Goal: Task Accomplishment & Management: Use online tool/utility

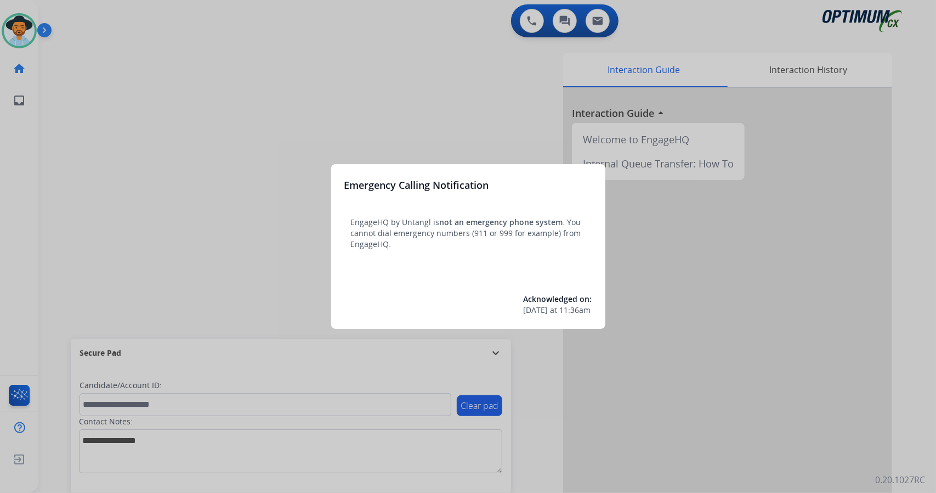
click at [472, 54] on div at bounding box center [468, 246] width 936 height 493
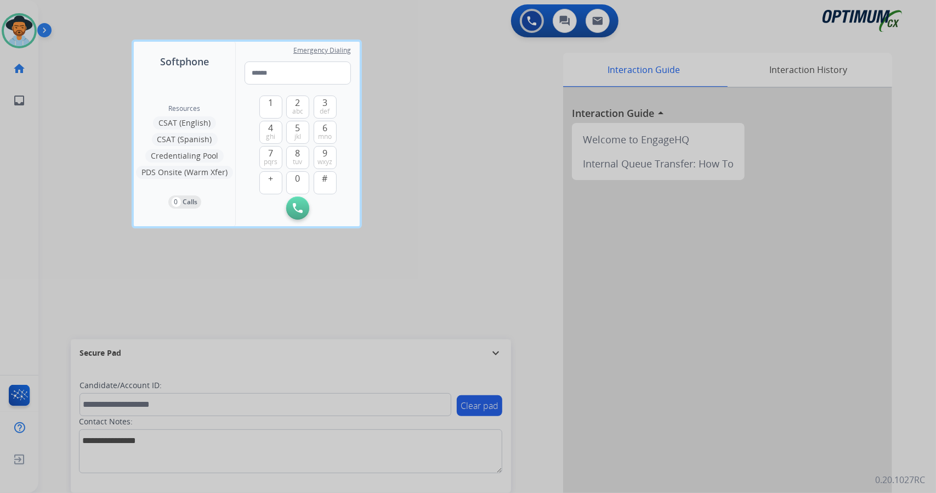
click at [332, 266] on div at bounding box center [468, 246] width 936 height 493
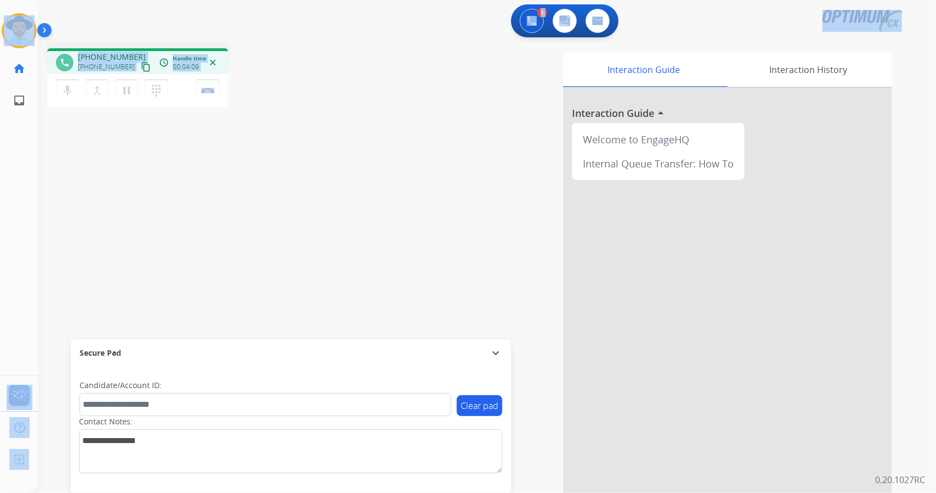
drag, startPoint x: 241, startPoint y: 87, endPoint x: 0, endPoint y: 41, distance: 245.7
click at [0, 41] on div "Outbound call Quit Outbound call Quit Schedule interaction + Add to my list Cus…" at bounding box center [468, 246] width 936 height 493
click at [134, 25] on div "1 Voice Interactions 0 Chat Interactions 0 Email Interactions" at bounding box center [481, 21] width 859 height 35
drag, startPoint x: 240, startPoint y: 94, endPoint x: 0, endPoint y: -4, distance: 259.6
click at [0, 0] on html "Outbound call Quit Outbound call Quit Schedule interaction + Add to my list Cus…" at bounding box center [468, 246] width 936 height 493
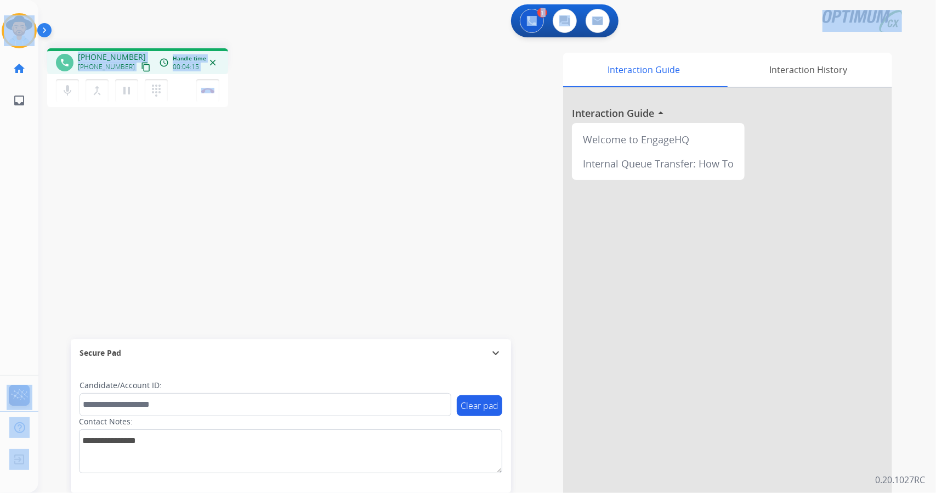
click at [115, 26] on div "1 Voice Interactions 0 Chat Interactions 0 Email Interactions" at bounding box center [481, 21] width 859 height 35
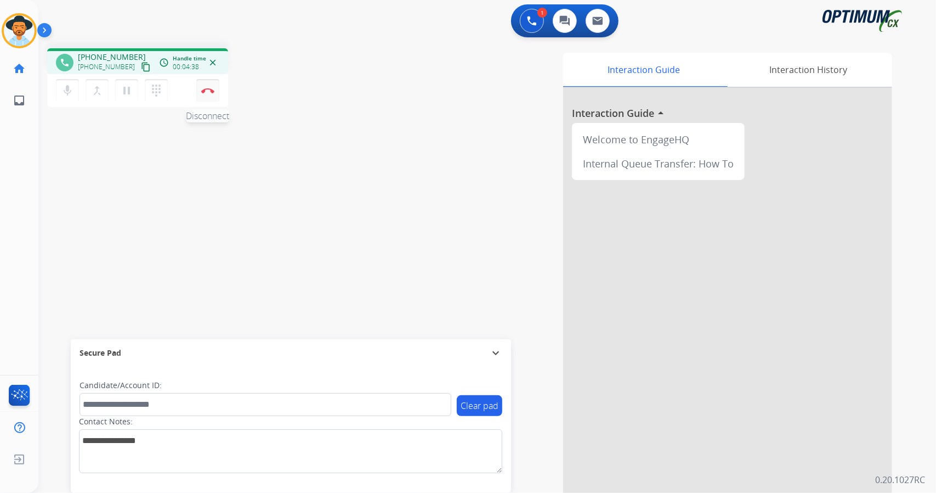
click at [217, 93] on button "Disconnect" at bounding box center [207, 90] width 23 height 23
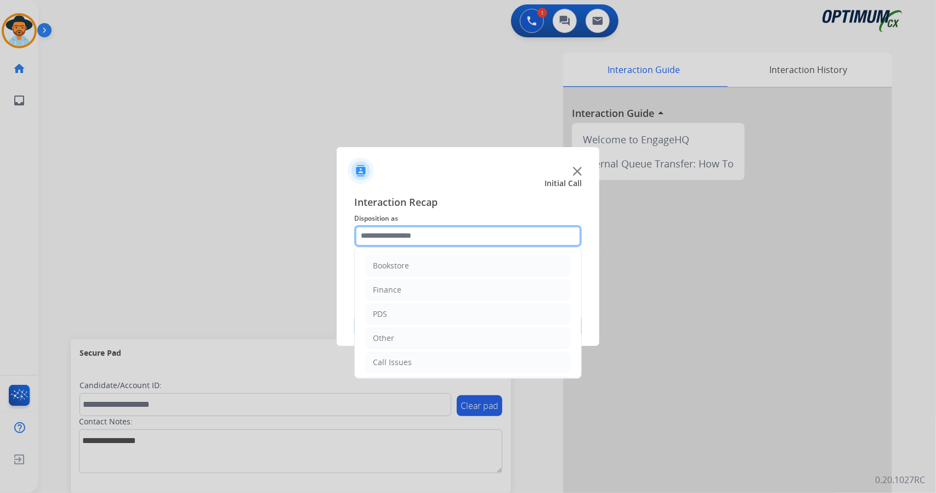
click at [436, 233] on input "text" at bounding box center [468, 236] width 228 height 22
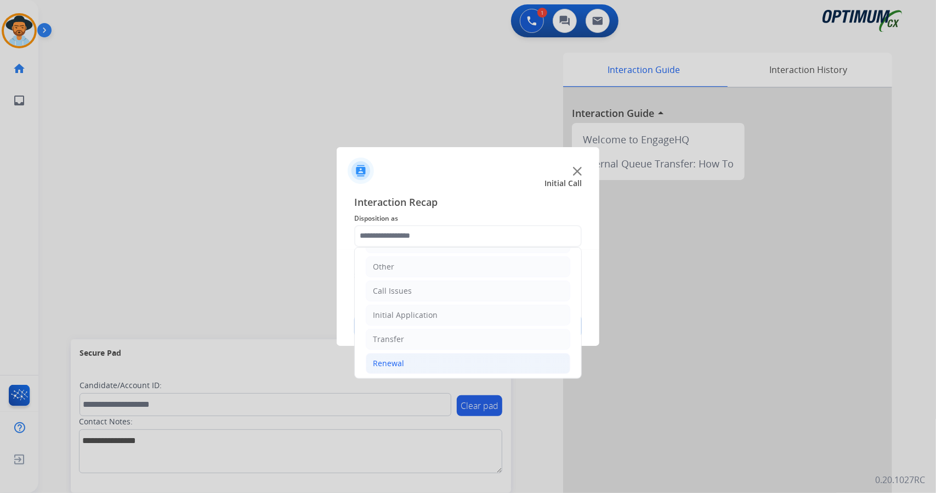
click at [476, 354] on li "Renewal" at bounding box center [468, 363] width 205 height 21
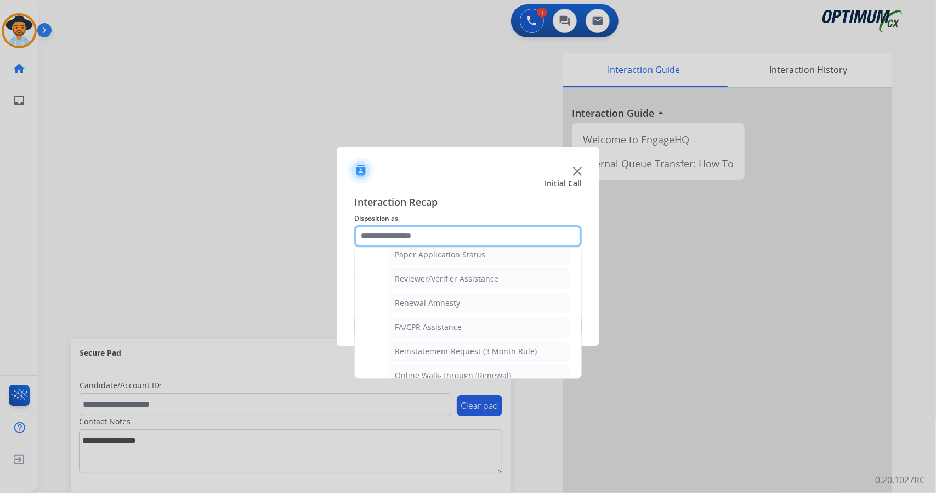
scroll to position [415, 0]
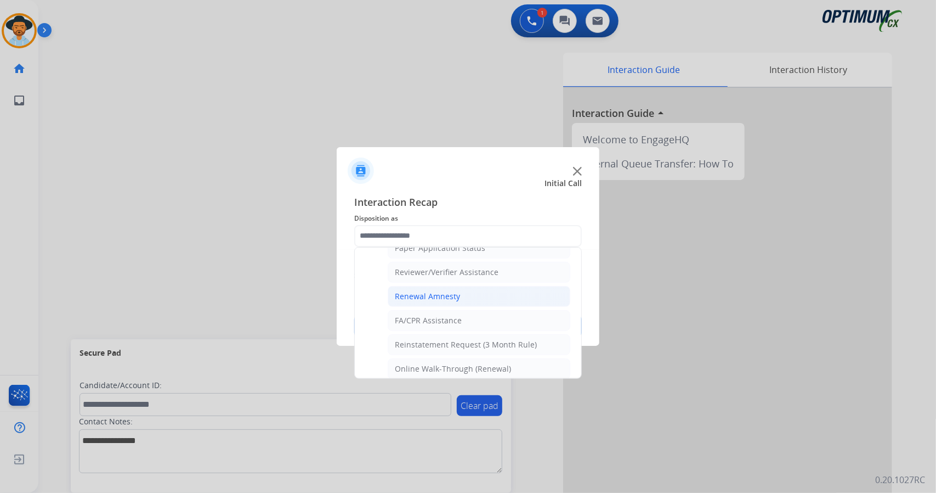
click at [482, 286] on li "Renewal Amnesty" at bounding box center [479, 296] width 183 height 21
type input "**********"
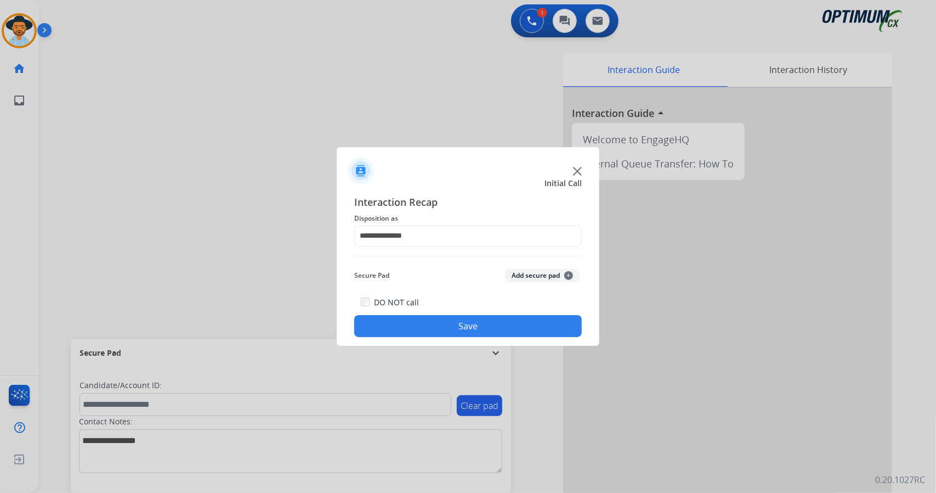
click at [495, 324] on button "Save" at bounding box center [468, 326] width 228 height 22
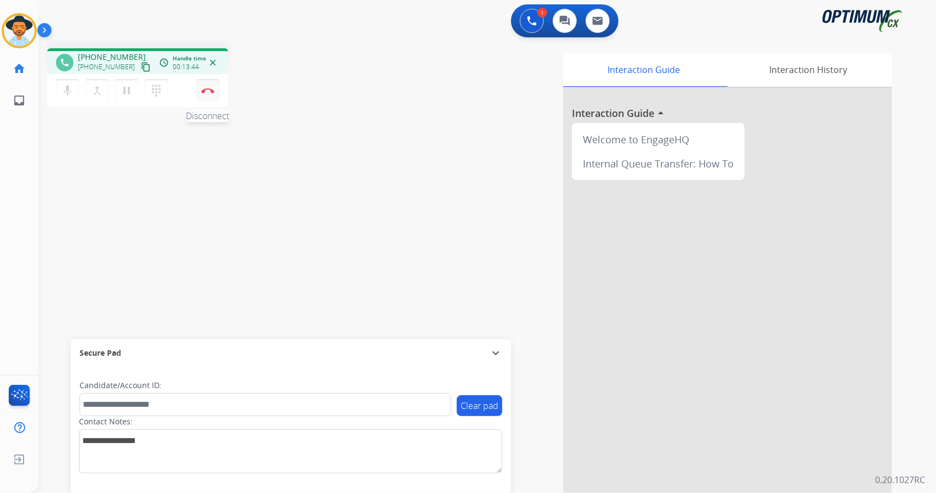
click at [208, 86] on button "Disconnect" at bounding box center [207, 90] width 23 height 23
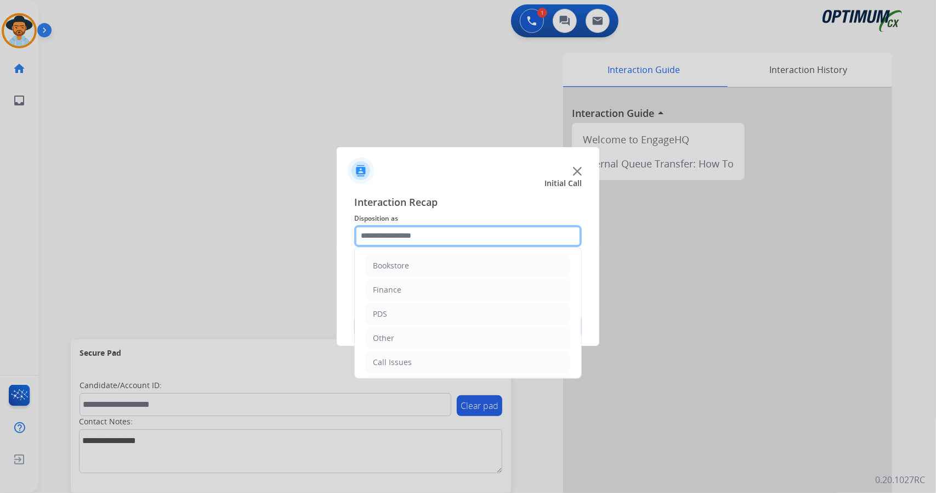
click at [426, 231] on input "text" at bounding box center [468, 236] width 228 height 22
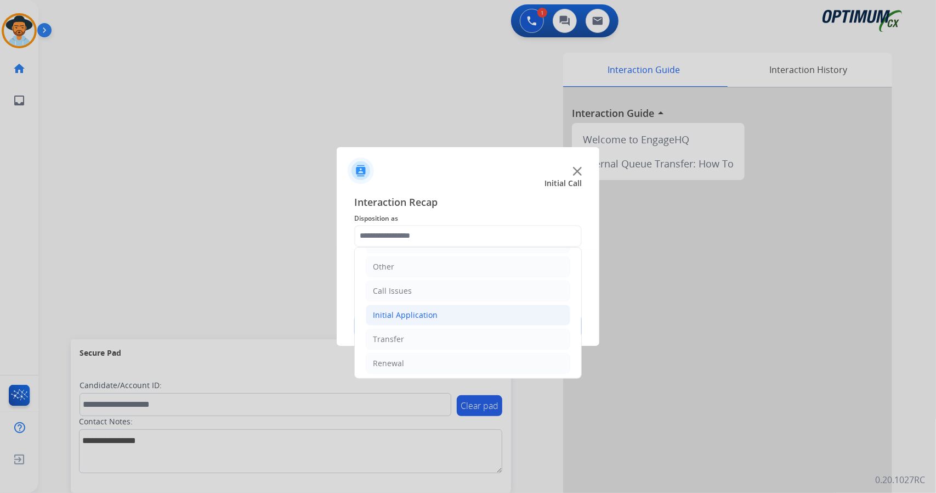
click at [404, 309] on div "Initial Application" at bounding box center [405, 314] width 65 height 11
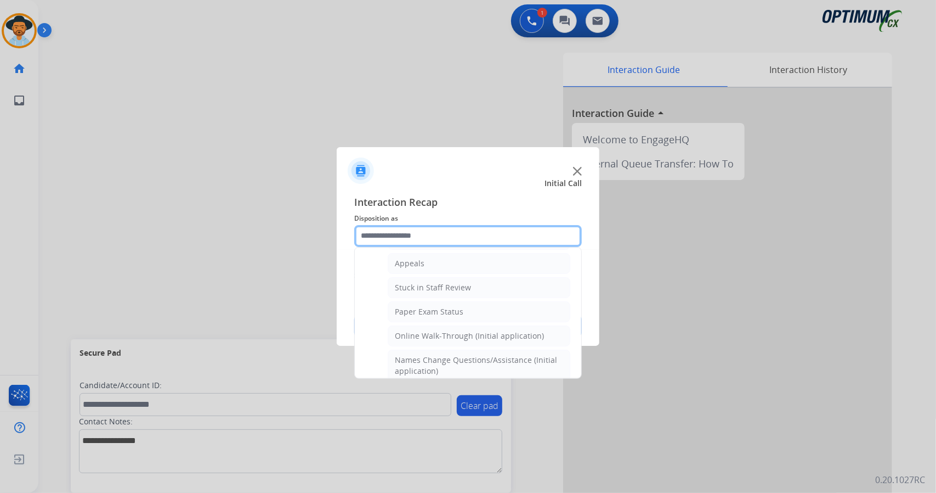
scroll to position [176, 0]
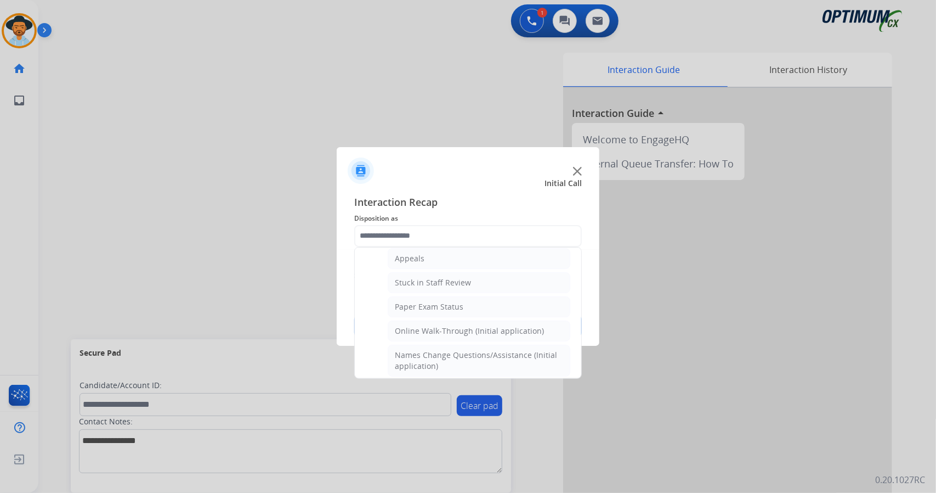
click at [418, 325] on div "Online Walk-Through (Initial application)" at bounding box center [469, 330] width 149 height 11
type input "**********"
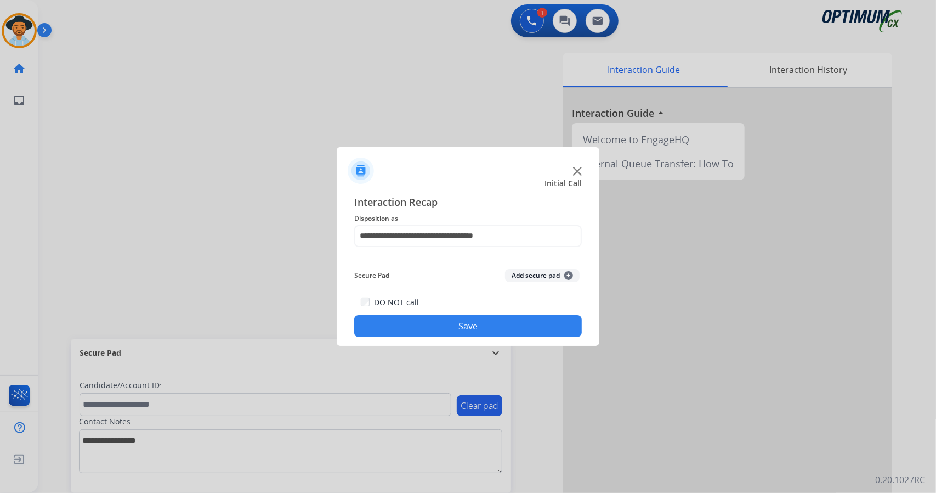
click at [418, 322] on button "Save" at bounding box center [468, 326] width 228 height 22
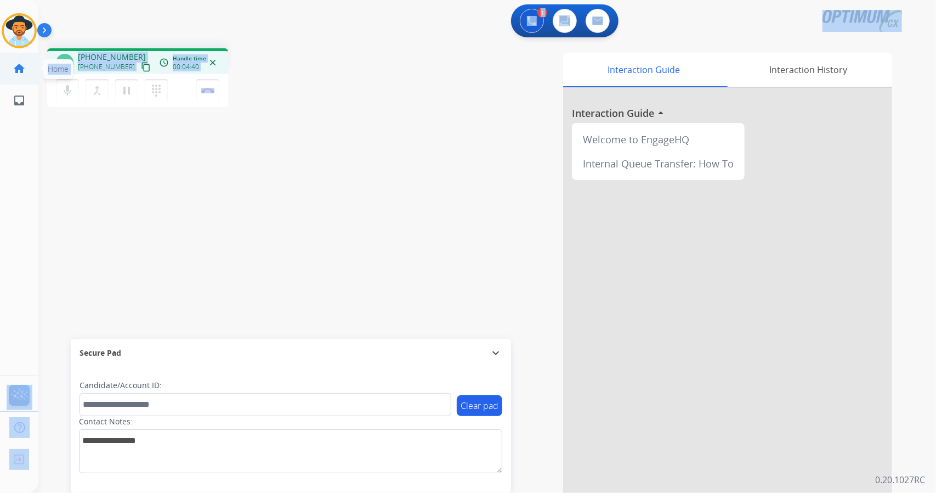
drag, startPoint x: 249, startPoint y: 88, endPoint x: 0, endPoint y: 57, distance: 250.5
click at [0, 57] on div "Outbound call Quit Outbound call Quit Schedule interaction + Add to my list Cus…" at bounding box center [468, 246] width 936 height 493
click at [94, 30] on div "1 Voice Interactions 0 Chat Interactions 0 Email Interactions" at bounding box center [481, 21] width 859 height 35
drag, startPoint x: 2, startPoint y: 4, endPoint x: 292, endPoint y: 194, distance: 346.3
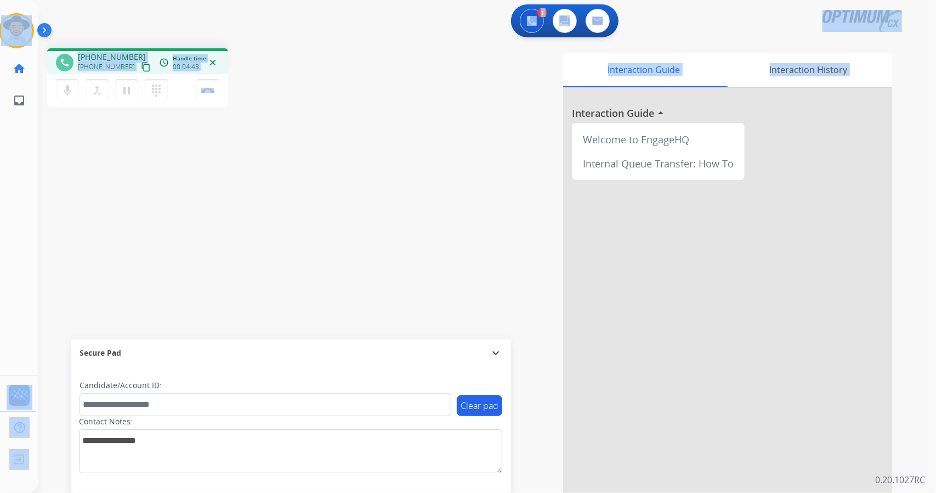
click at [292, 194] on div "Outbound call Quit Outbound call Quit Schedule interaction + Add to my list Cus…" at bounding box center [468, 246] width 936 height 493
click at [314, 92] on div "phone +17864486759 +17864486759 content_copy access_time Call metrics Queue 00:…" at bounding box center [196, 79] width 298 height 62
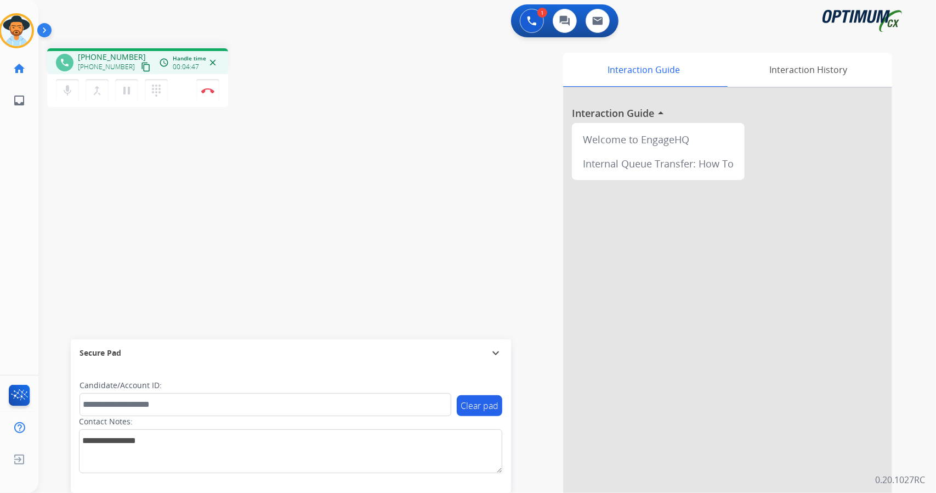
click at [246, 71] on div "phone +17864486759 +17864486759 content_copy access_time Call metrics Queue 00:…" at bounding box center [196, 79] width 298 height 62
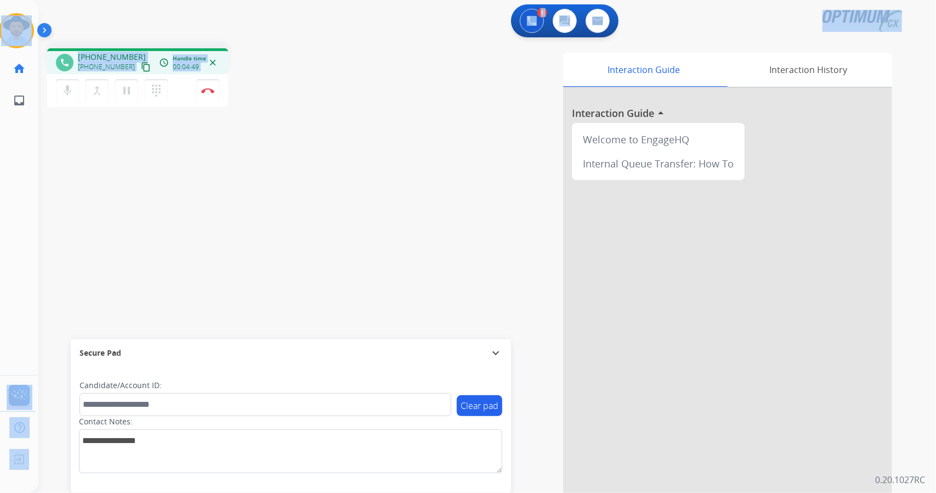
drag, startPoint x: 2, startPoint y: 5, endPoint x: 213, endPoint y: 110, distance: 235.8
click at [213, 110] on div "Outbound call Quit Outbound call Quit Schedule interaction + Add to my list Cus…" at bounding box center [468, 246] width 936 height 493
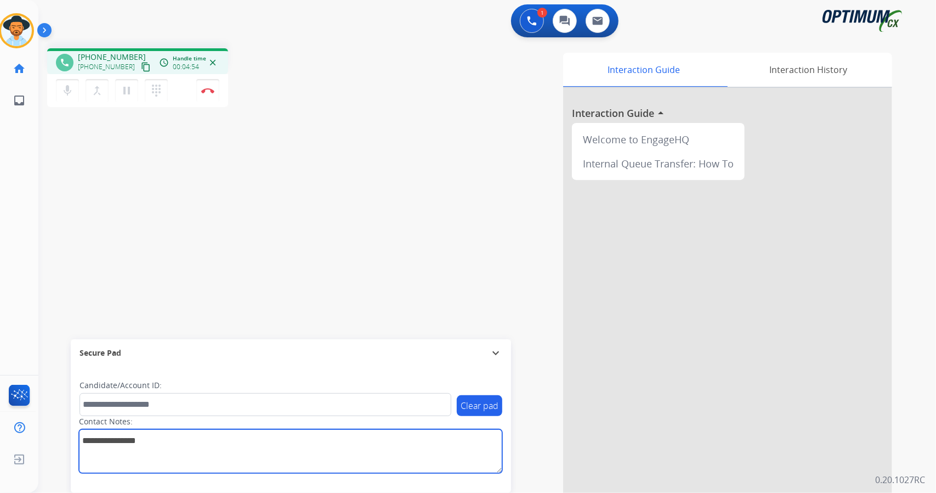
click at [199, 467] on textarea at bounding box center [291, 451] width 424 height 44
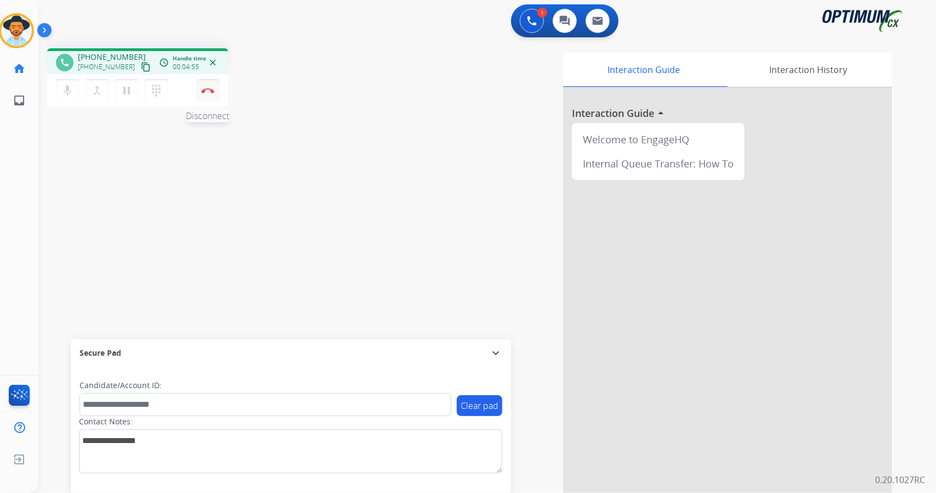
click at [200, 84] on button "Disconnect" at bounding box center [207, 90] width 23 height 23
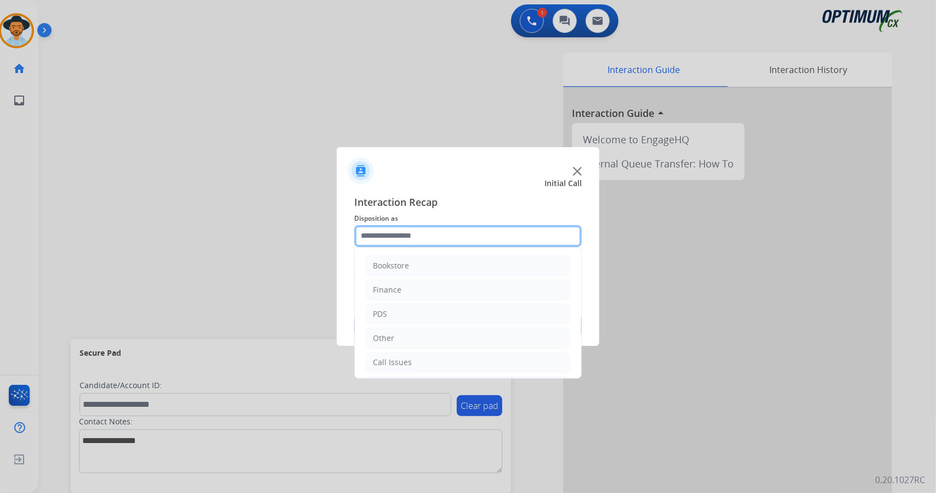
click at [430, 242] on input "text" at bounding box center [468, 236] width 228 height 22
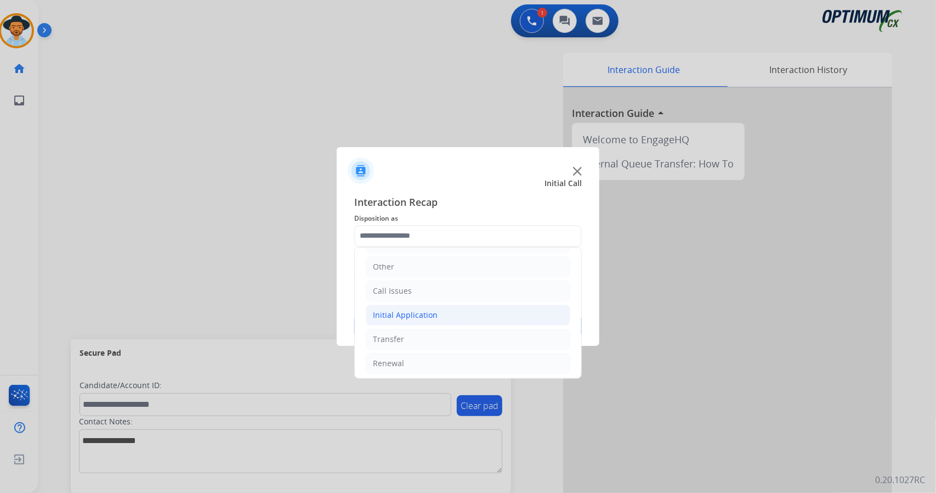
click at [444, 312] on li "Initial Application" at bounding box center [468, 314] width 205 height 21
click at [451, 329] on li "Credential Resend (Initial application)" at bounding box center [479, 339] width 183 height 21
type input "**********"
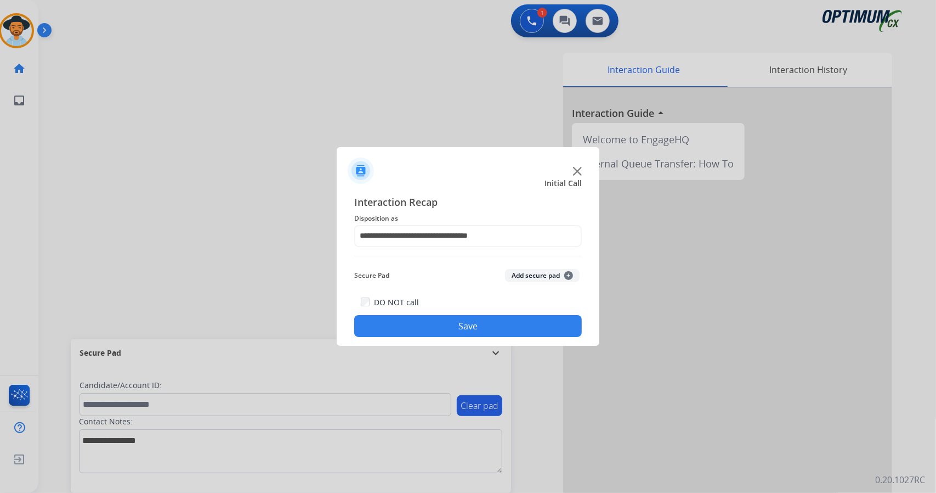
click at [451, 328] on button "Save" at bounding box center [468, 326] width 228 height 22
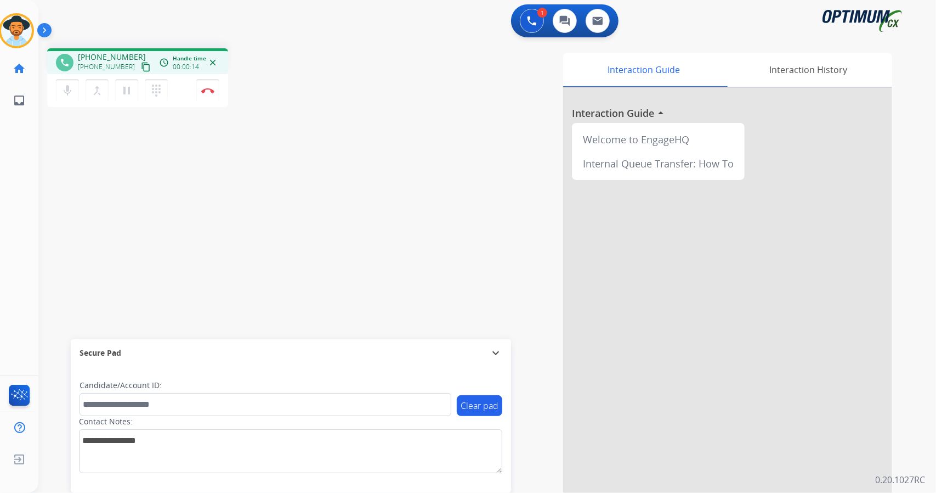
click at [229, 4] on div "1 Voice Interactions 0 Chat Interactions 0 Email Interactions" at bounding box center [481, 21] width 859 height 35
click at [211, 92] on img at bounding box center [207, 90] width 13 height 5
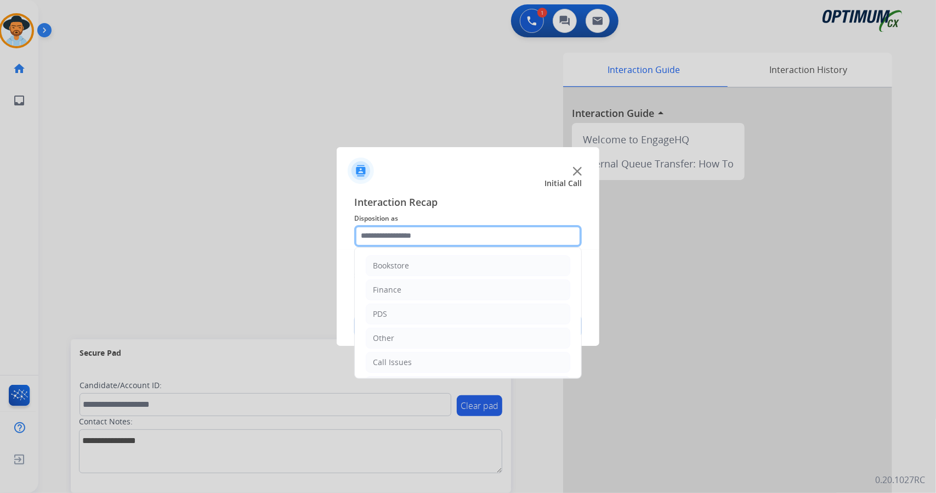
click at [417, 235] on input "text" at bounding box center [468, 236] width 228 height 22
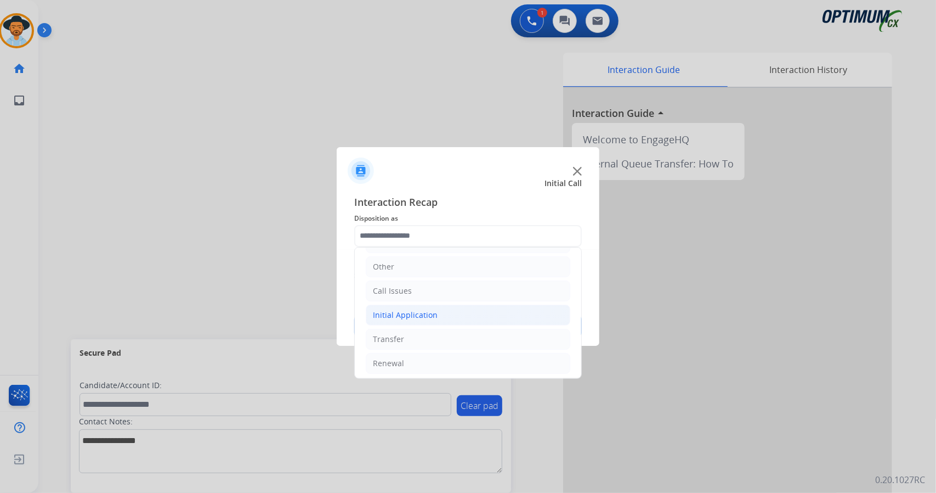
click at [431, 317] on div "Initial Application" at bounding box center [405, 314] width 65 height 11
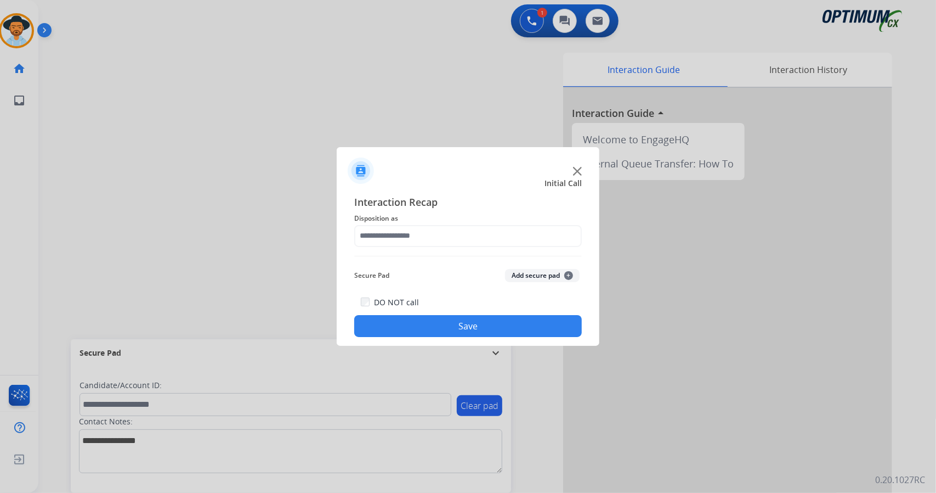
click at [438, 332] on button "Save" at bounding box center [468, 326] width 228 height 22
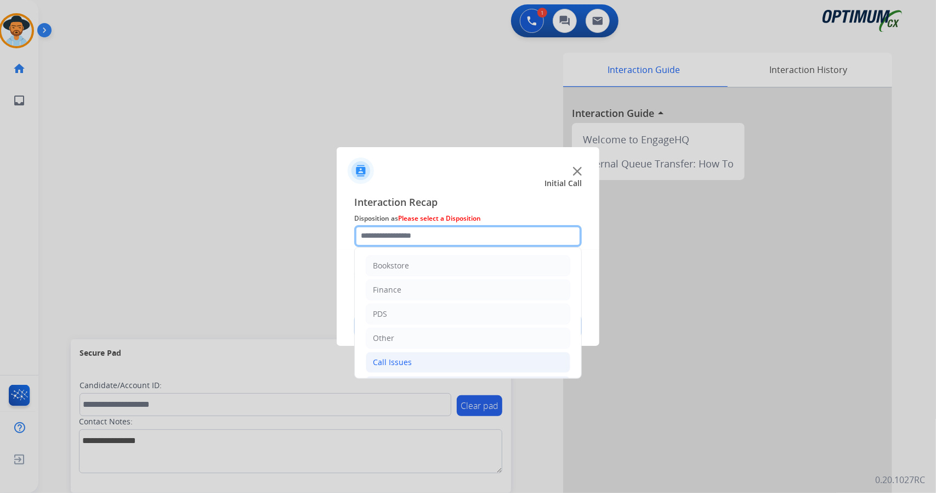
drag, startPoint x: 418, startPoint y: 239, endPoint x: 428, endPoint y: 349, distance: 110.8
click at [428, 247] on div "Bookstore Finance PDS Other Call Issues Initial Application Credential Resend (…" at bounding box center [468, 236] width 228 height 22
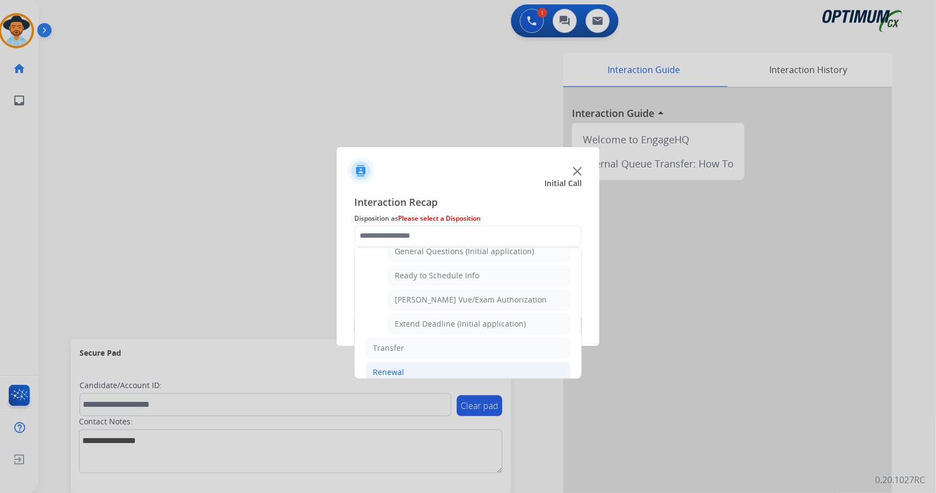
click at [431, 362] on li "Renewal" at bounding box center [468, 372] width 205 height 21
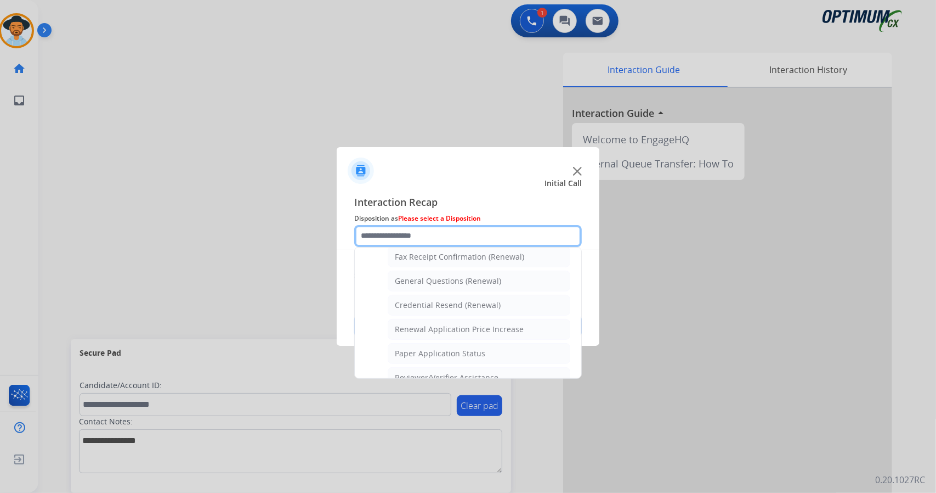
scroll to position [297, 0]
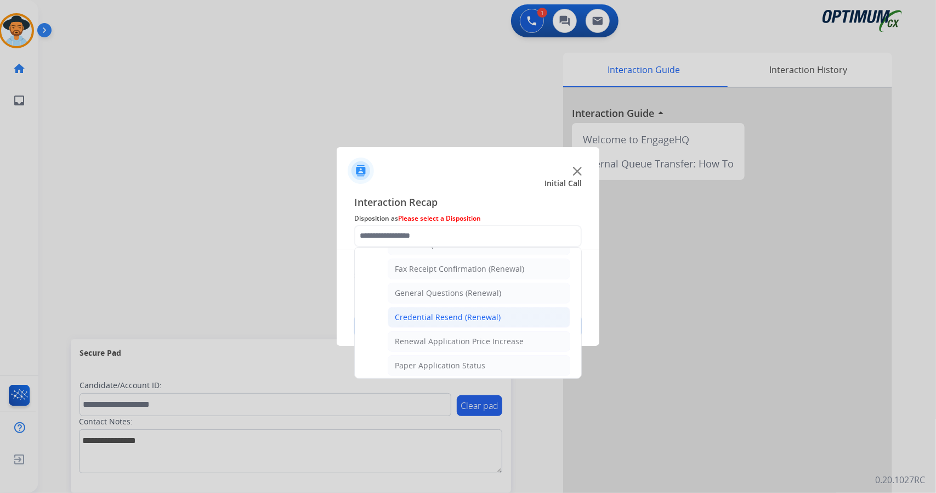
click at [441, 312] on div "Credential Resend (Renewal)" at bounding box center [448, 317] width 106 height 11
type input "**********"
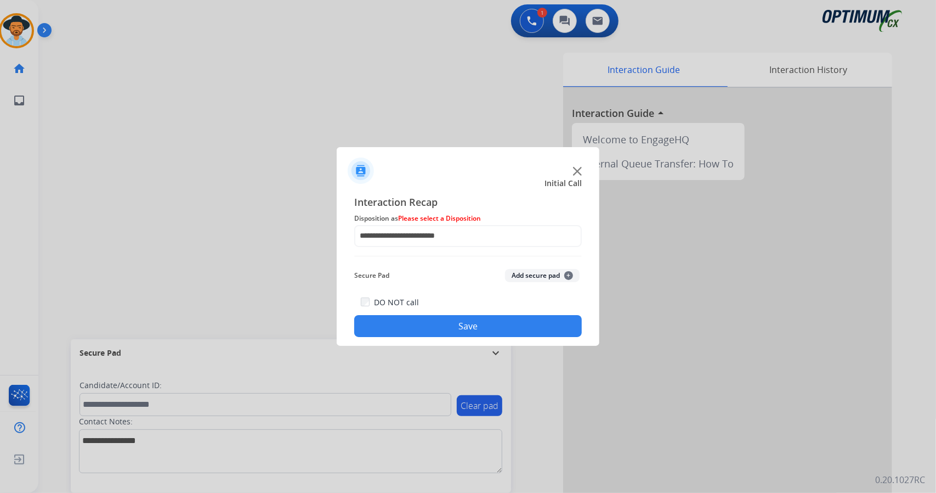
click at [447, 329] on button "Save" at bounding box center [468, 326] width 228 height 22
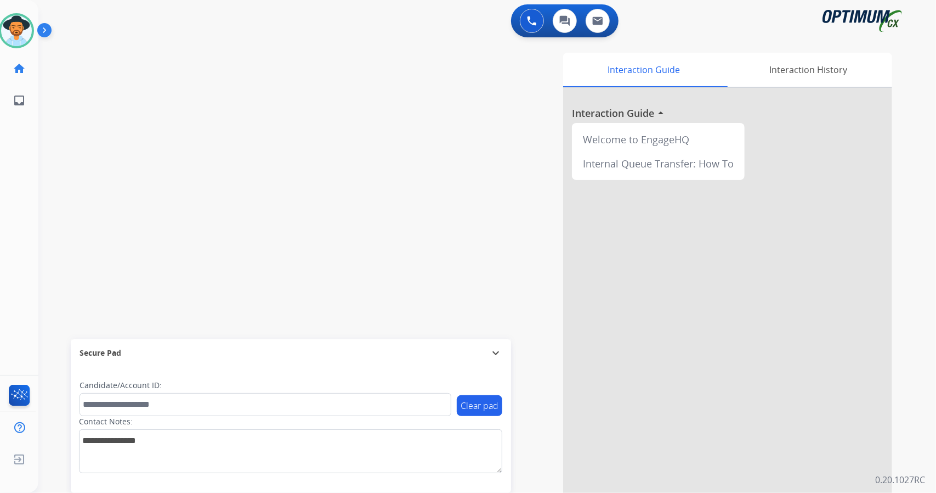
click at [203, 53] on div "swap_horiz Break voice bridge close_fullscreen Connect 3-Way Call merge_type Se…" at bounding box center [474, 269] width 872 height 458
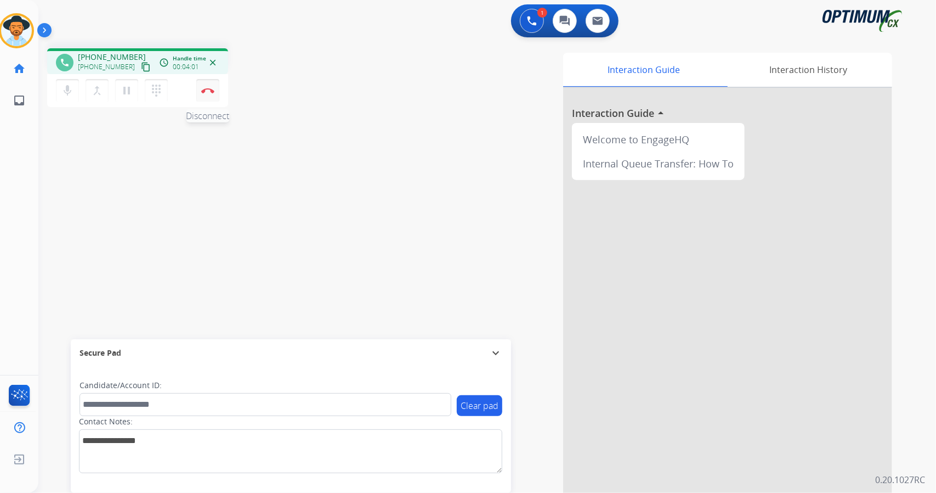
click at [215, 95] on button "Disconnect" at bounding box center [207, 90] width 23 height 23
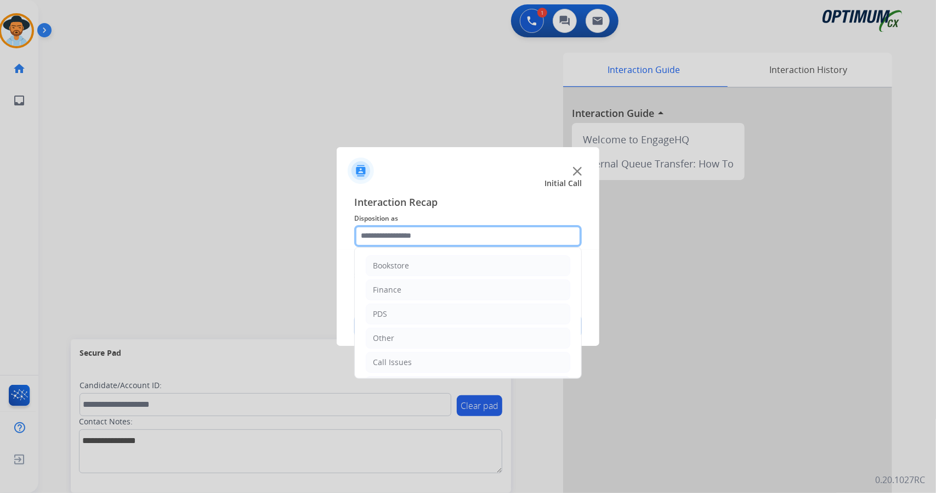
click at [428, 232] on input "text" at bounding box center [468, 236] width 228 height 22
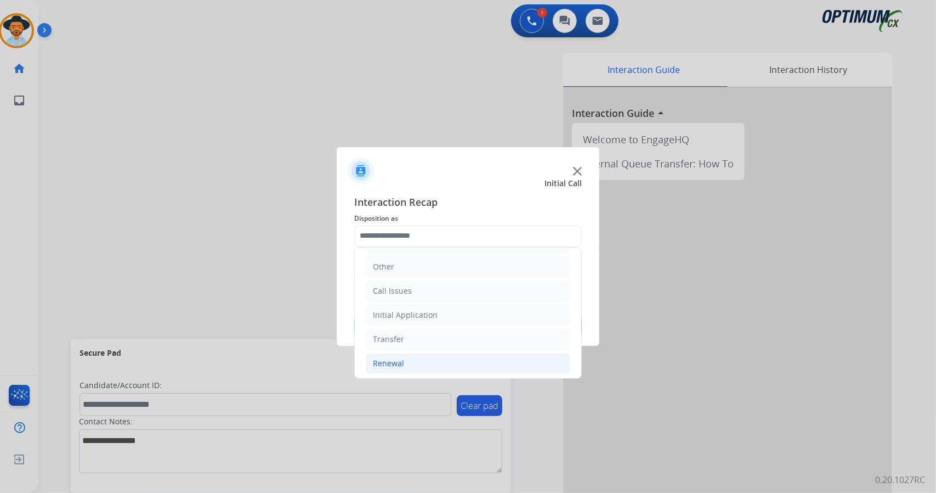
click at [420, 357] on li "Renewal" at bounding box center [468, 363] width 205 height 21
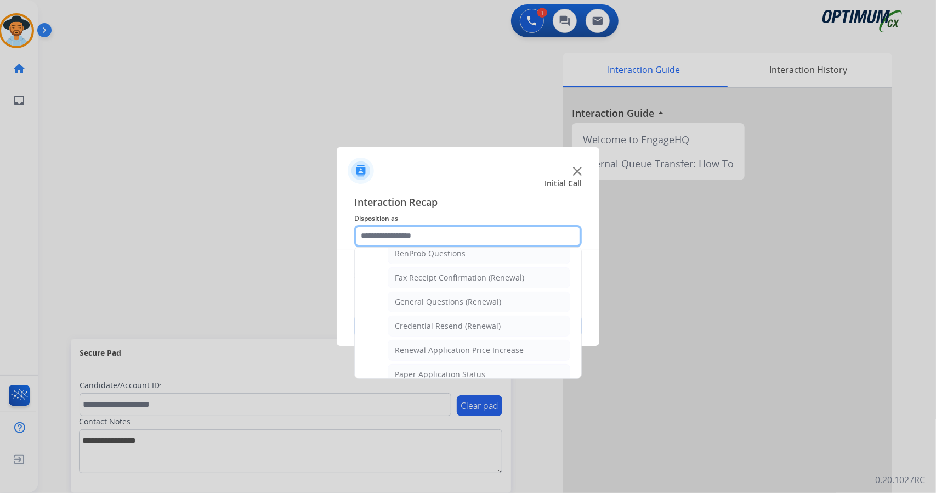
scroll to position [284, 0]
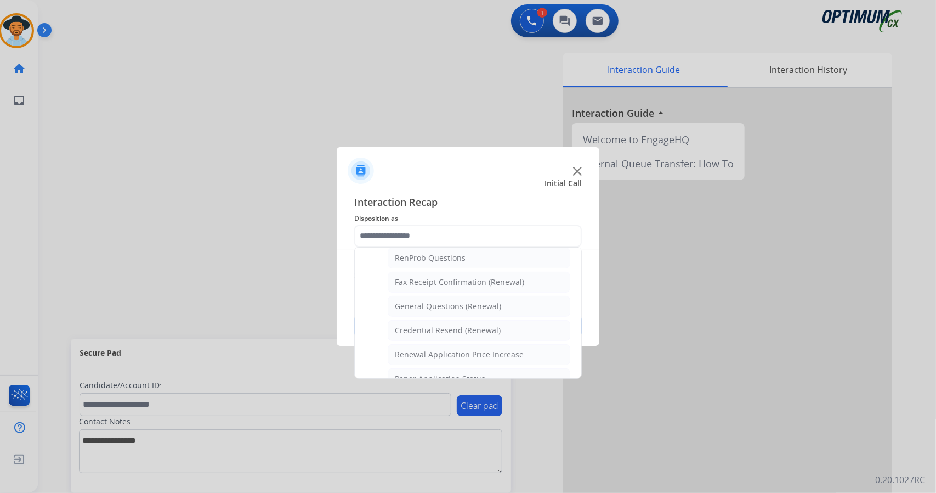
click at [503, 306] on li "General Questions (Renewal)" at bounding box center [479, 306] width 183 height 21
type input "**********"
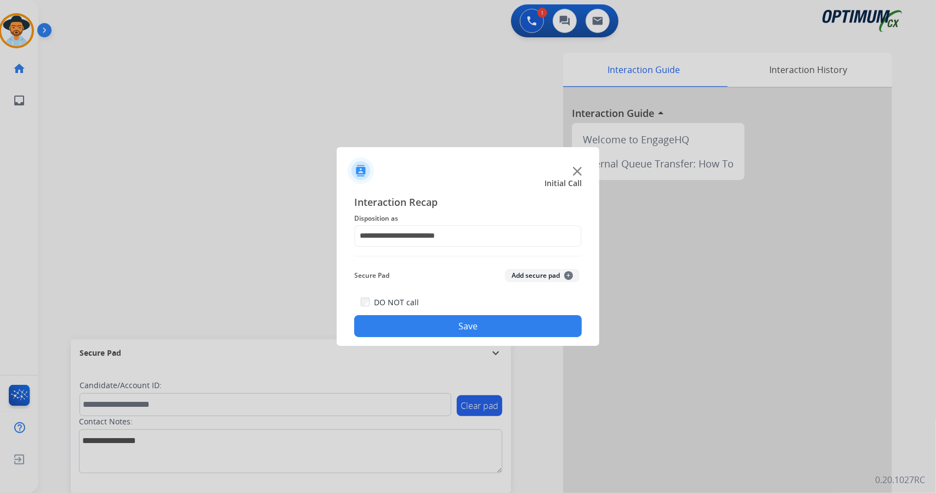
click at [510, 323] on button "Save" at bounding box center [468, 326] width 228 height 22
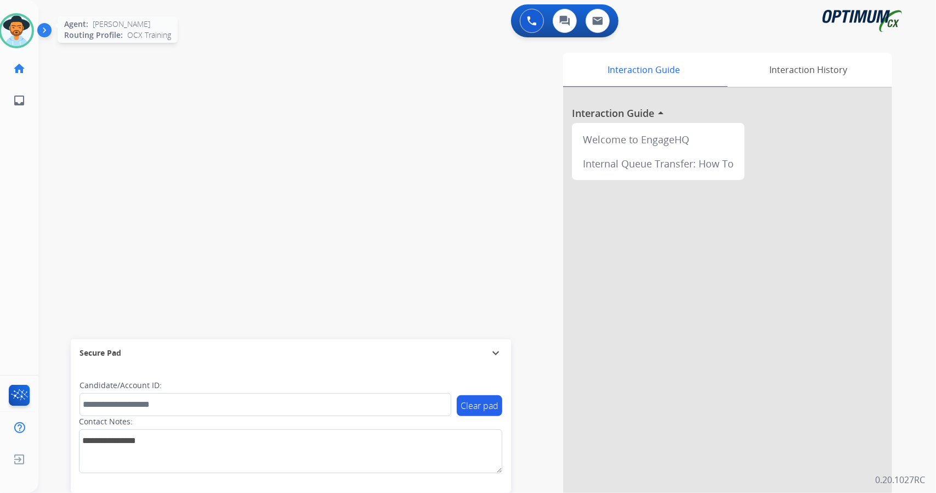
click at [15, 22] on img at bounding box center [16, 30] width 31 height 31
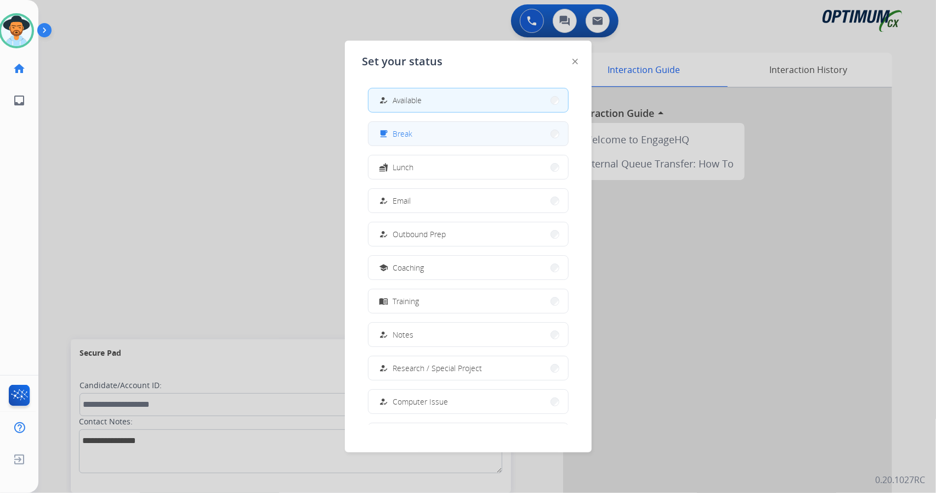
click at [396, 140] on button "free_breakfast Break" at bounding box center [469, 134] width 200 height 24
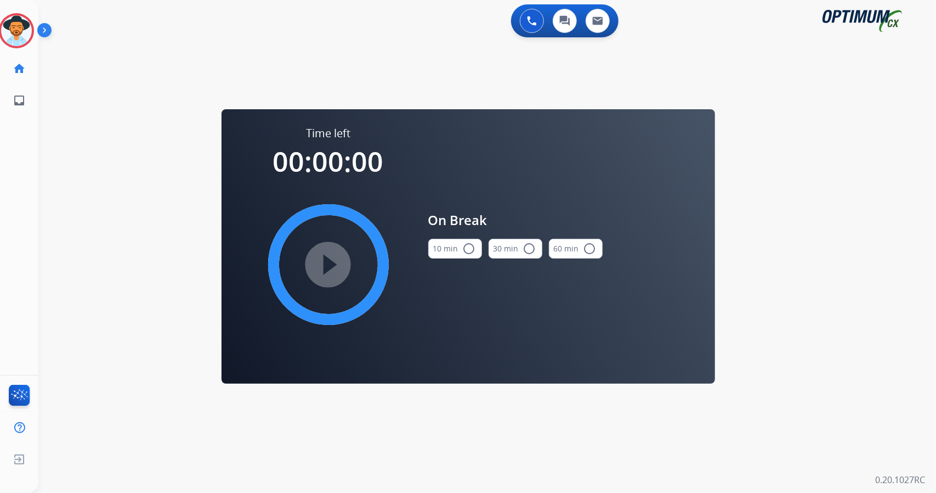
click at [887, 204] on div "0 Voice Interactions 0 Chat Interactions 0 Email Interactions swap_horiz Break …" at bounding box center [487, 246] width 898 height 493
click at [483, 248] on div "10 min radio_button_unchecked 30 min radio_button_unchecked 60 min radio_button…" at bounding box center [515, 248] width 174 height 37
click at [464, 251] on mat-icon "radio_button_unchecked" at bounding box center [469, 248] width 13 height 13
click at [322, 258] on mat-icon "play_circle_filled" at bounding box center [328, 264] width 13 height 13
click at [20, 19] on icon at bounding box center [17, 31] width 36 height 36
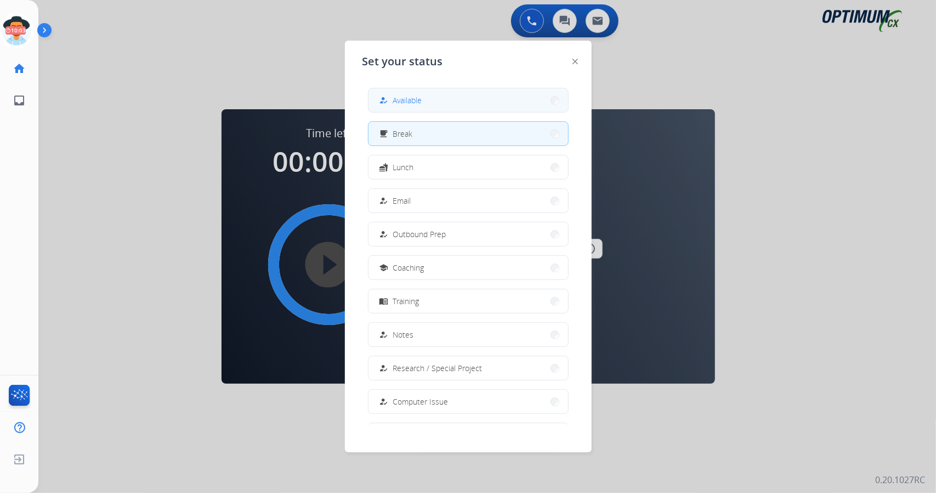
click at [399, 88] on div "how_to_reg Available" at bounding box center [468, 100] width 201 height 25
click at [404, 95] on span "Available" at bounding box center [407, 100] width 29 height 12
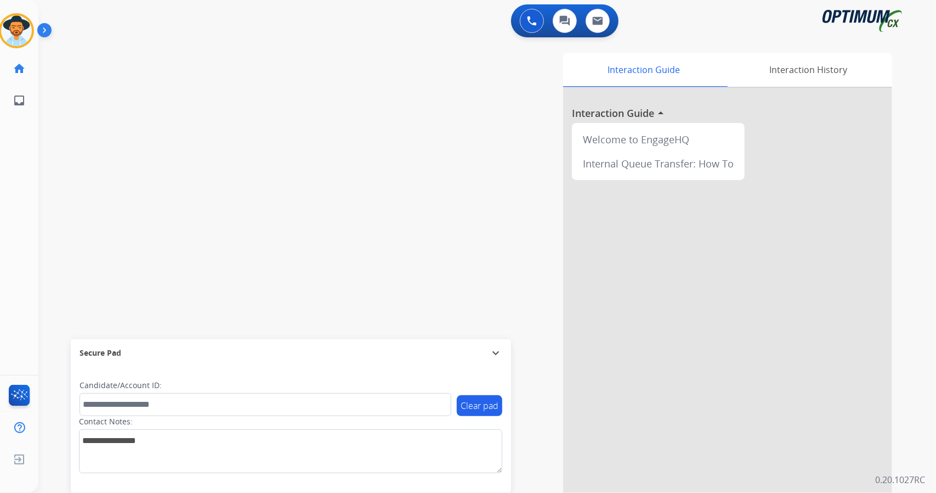
click at [310, 224] on div "swap_horiz Break voice bridge close_fullscreen Connect 3-Way Call merge_type Se…" at bounding box center [474, 269] width 872 height 458
click at [167, 10] on div "0 Voice Interactions 0 Chat Interactions 0 Email Interactions" at bounding box center [481, 21] width 859 height 35
click at [1, 38] on div at bounding box center [16, 30] width 35 height 35
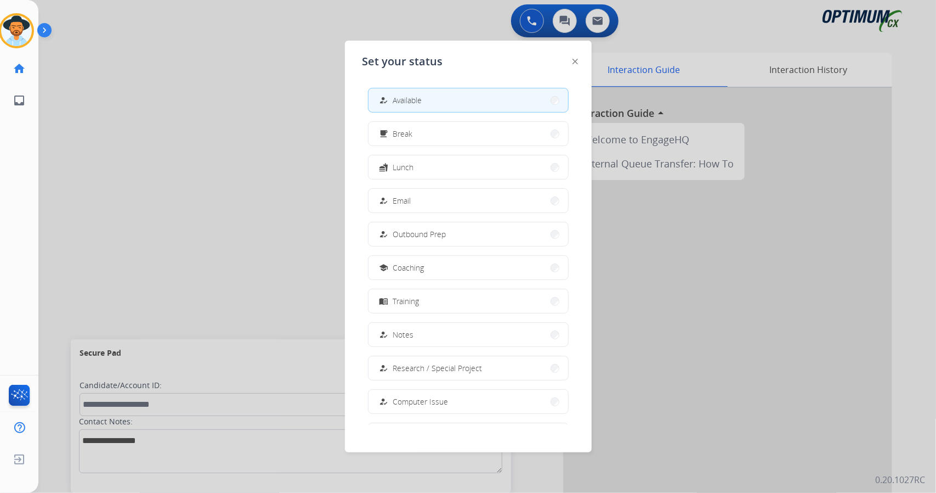
click at [258, 127] on div at bounding box center [468, 246] width 936 height 493
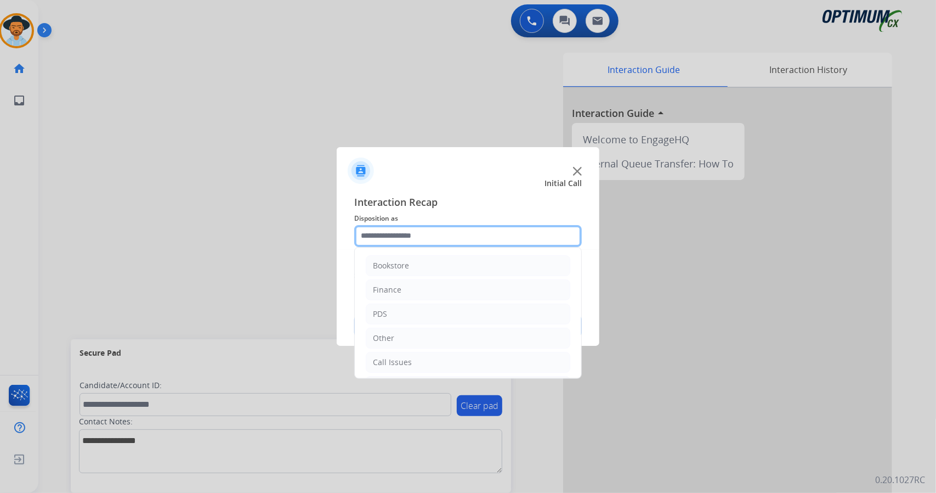
click at [466, 228] on input "text" at bounding box center [468, 236] width 228 height 22
click at [455, 364] on li "Call Issues" at bounding box center [468, 362] width 205 height 21
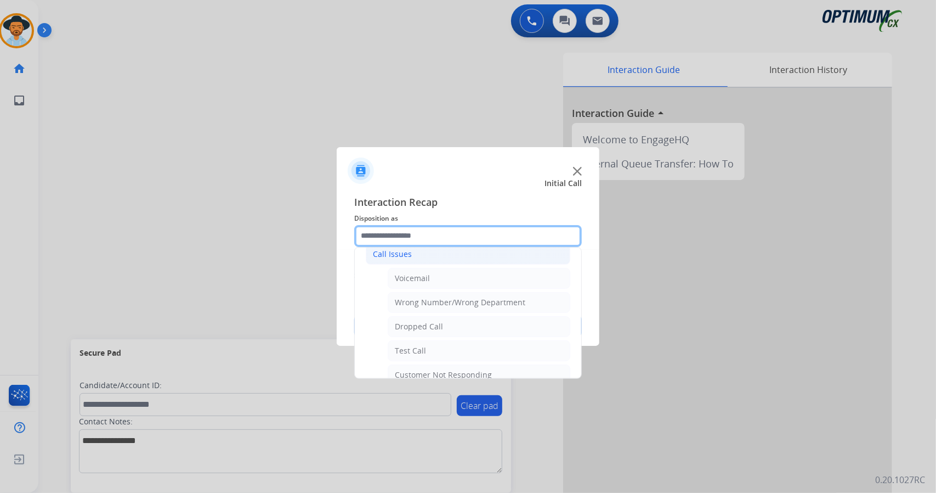
scroll to position [115, 0]
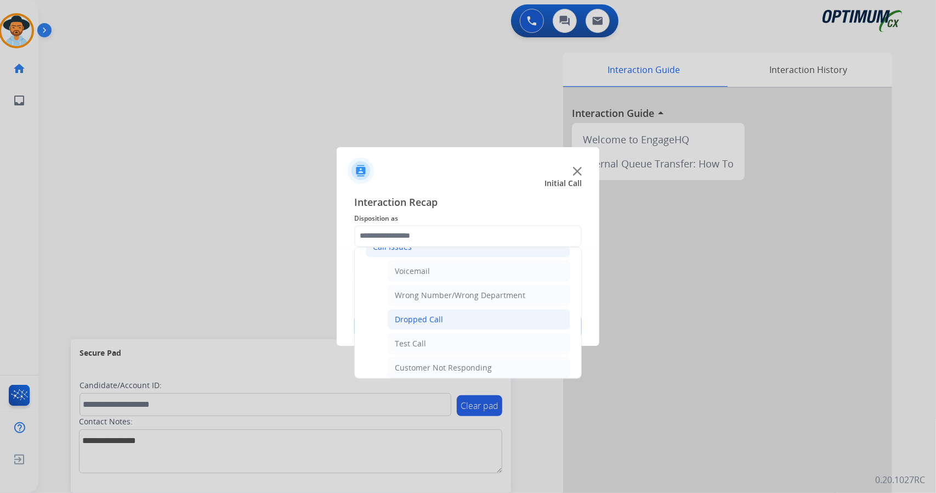
click at [442, 315] on li "Dropped Call" at bounding box center [479, 319] width 183 height 21
type input "**********"
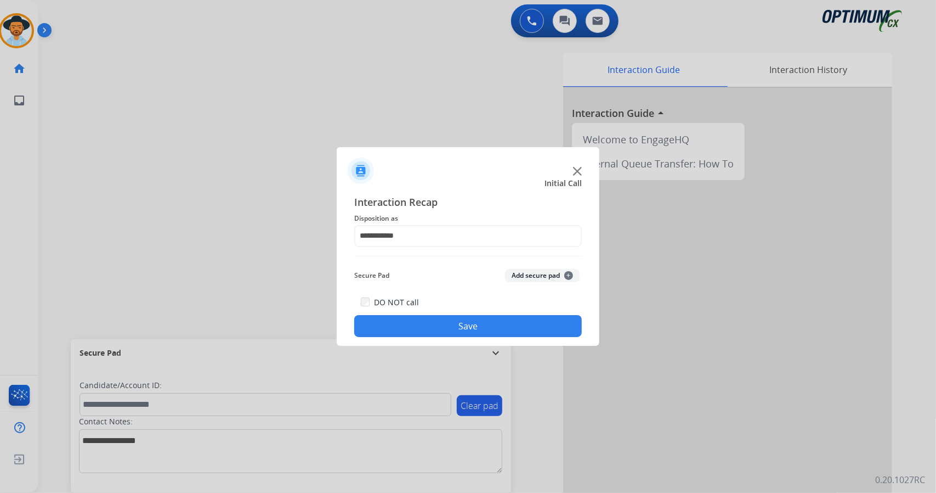
click at [445, 324] on button "Save" at bounding box center [468, 326] width 228 height 22
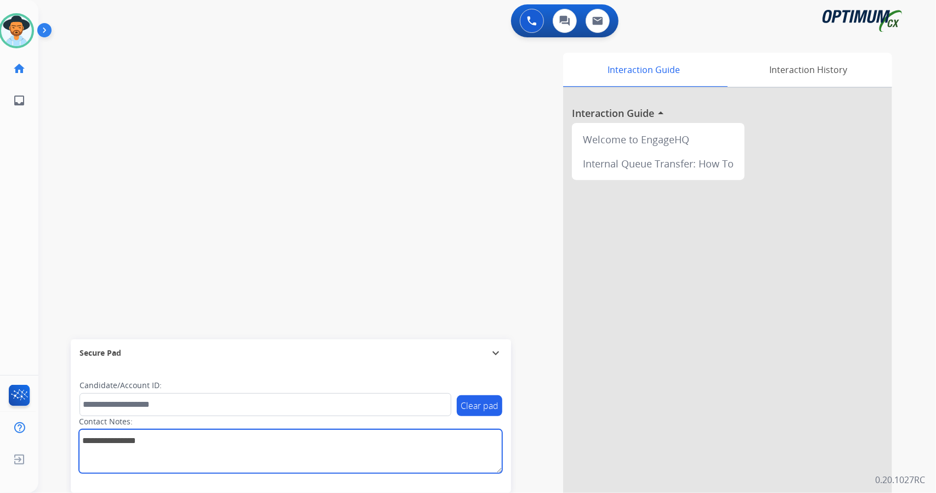
click at [347, 471] on textarea at bounding box center [291, 451] width 424 height 44
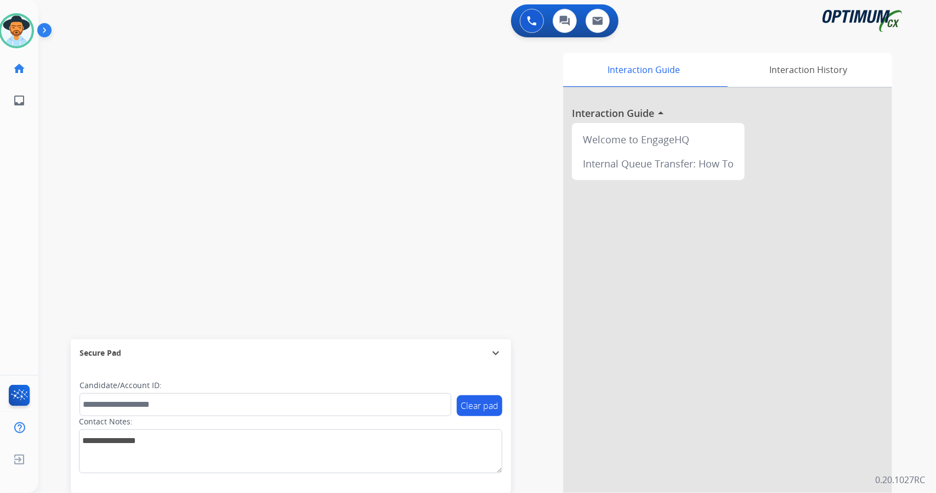
click at [291, 188] on div "swap_horiz Break voice bridge close_fullscreen Connect 3-Way Call merge_type Se…" at bounding box center [474, 269] width 872 height 458
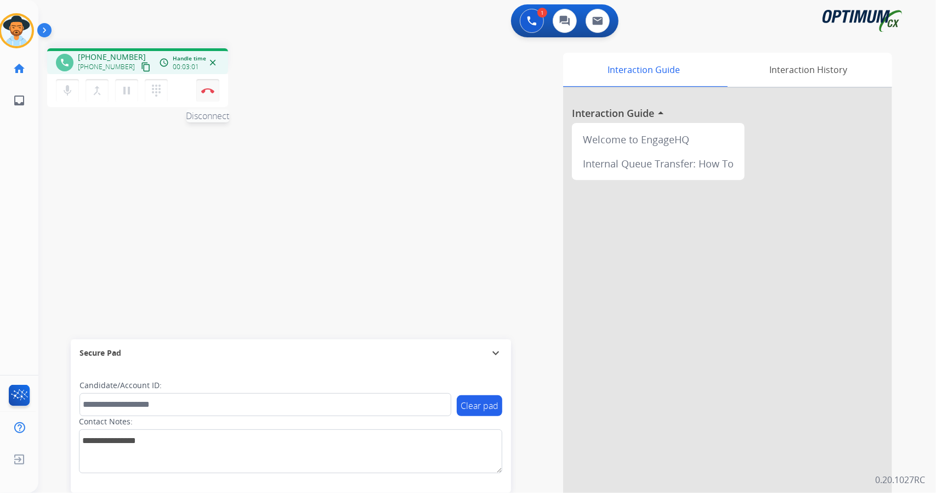
click at [210, 96] on button "Disconnect" at bounding box center [207, 90] width 23 height 23
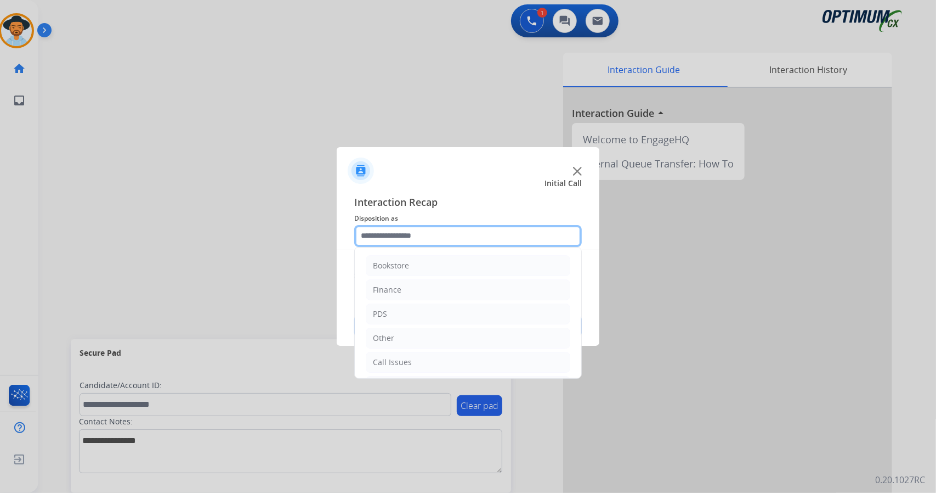
click at [454, 240] on input "text" at bounding box center [468, 236] width 228 height 22
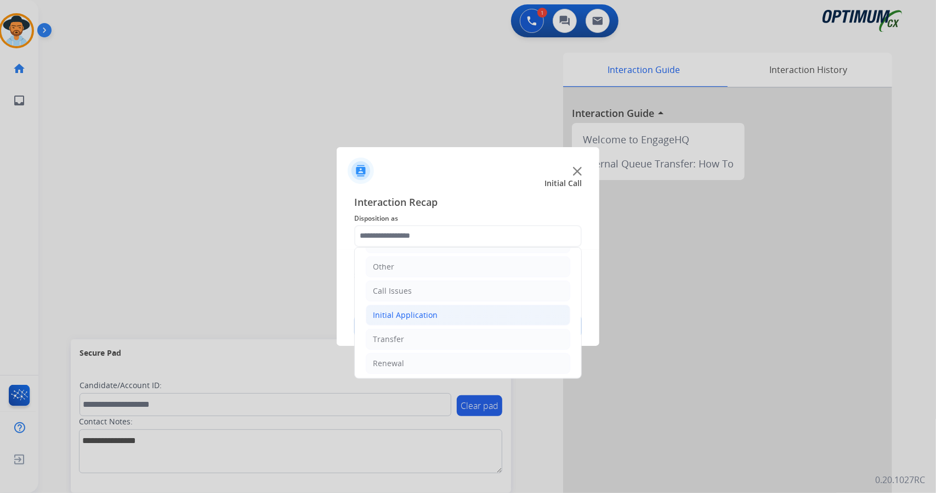
click at [450, 307] on li "Initial Application" at bounding box center [468, 314] width 205 height 21
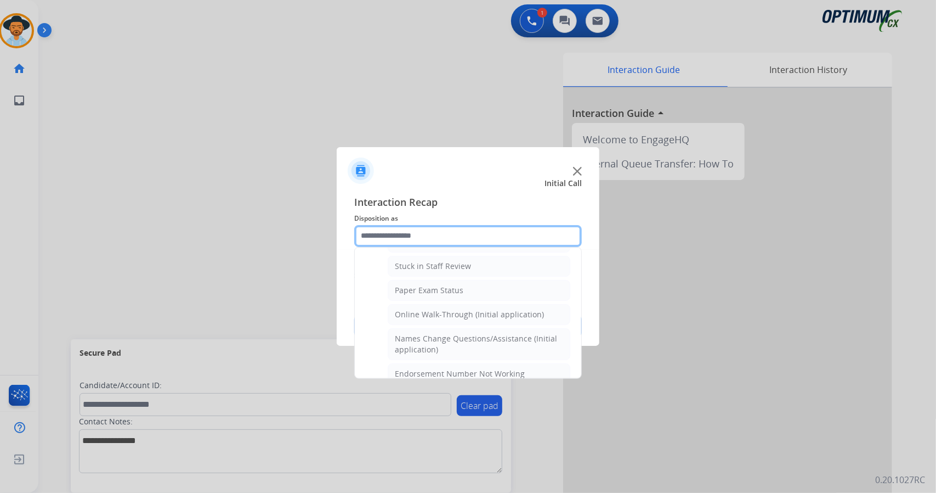
scroll to position [193, 0]
click at [450, 308] on div "Online Walk-Through (Initial application)" at bounding box center [469, 313] width 149 height 11
type input "**********"
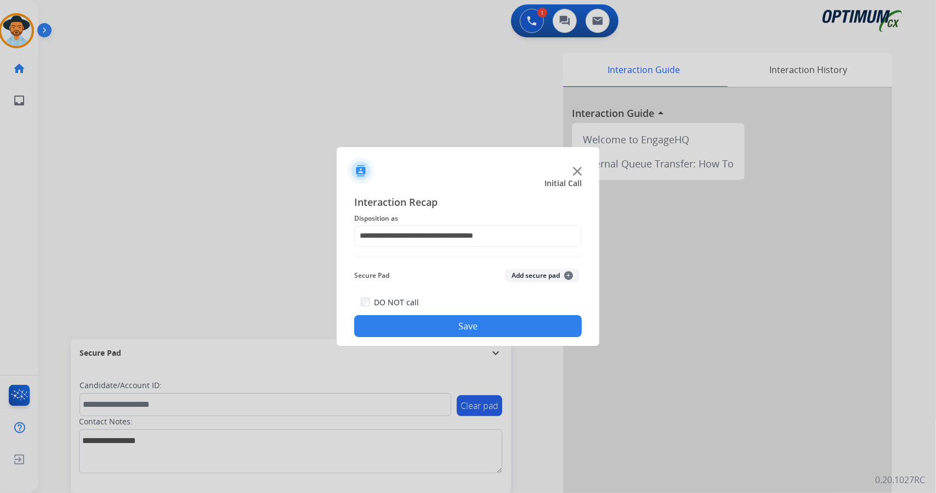
click at [461, 326] on button "Save" at bounding box center [468, 326] width 228 height 22
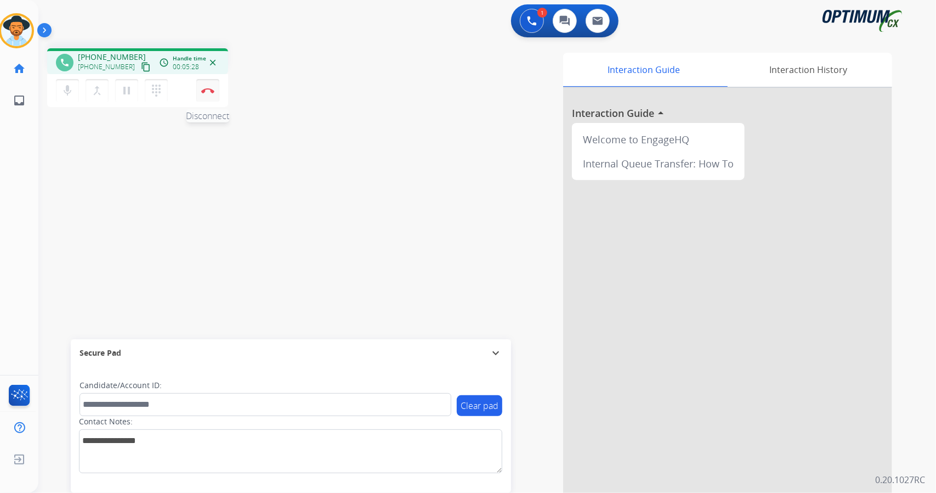
click at [206, 89] on img at bounding box center [207, 90] width 13 height 5
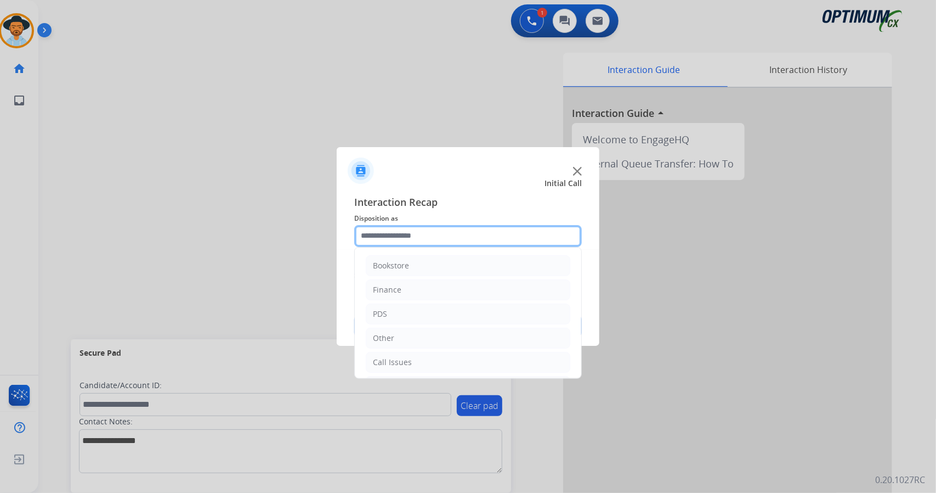
click at [381, 229] on input "text" at bounding box center [468, 236] width 228 height 22
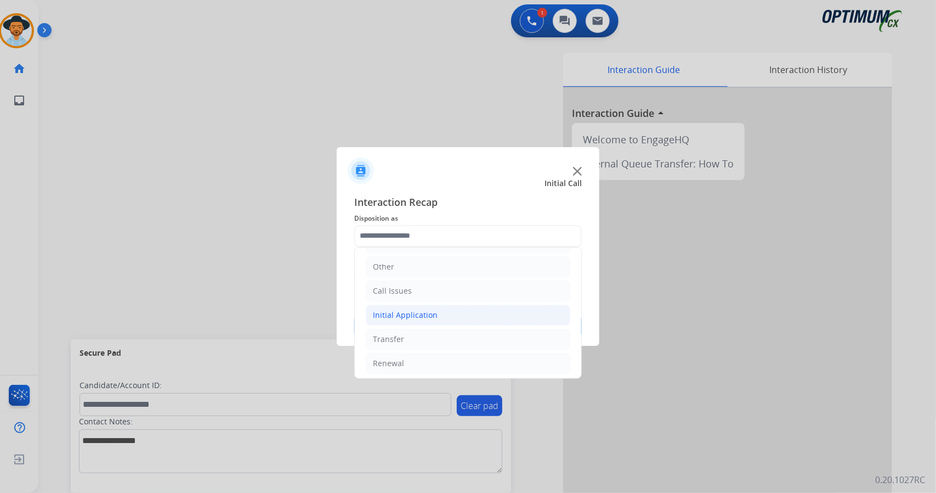
click at [422, 312] on div "Initial Application" at bounding box center [405, 314] width 65 height 11
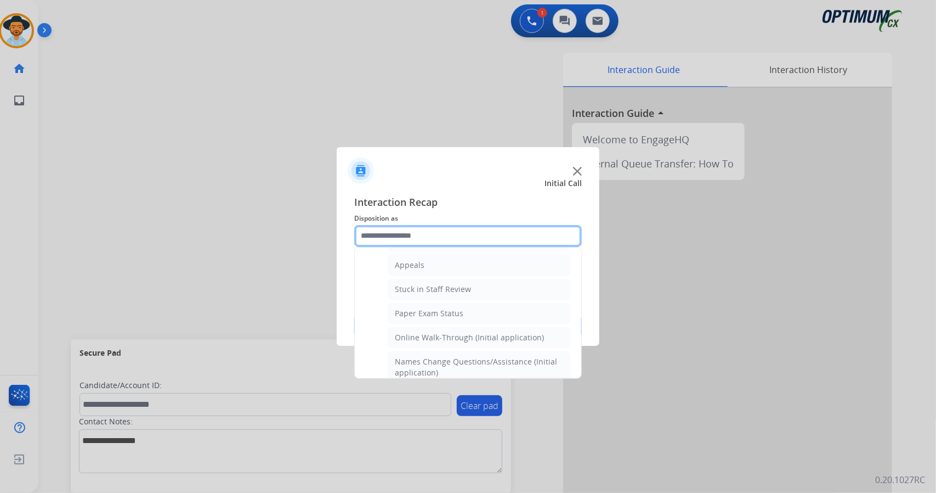
scroll to position [169, 0]
click at [480, 337] on div "Online Walk-Through (Initial application)" at bounding box center [469, 337] width 149 height 11
type input "**********"
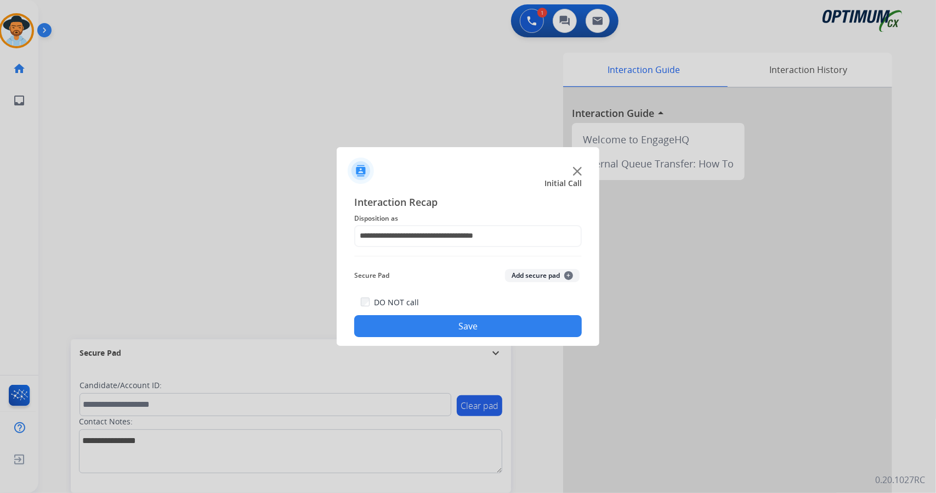
click at [479, 320] on button "Save" at bounding box center [468, 326] width 228 height 22
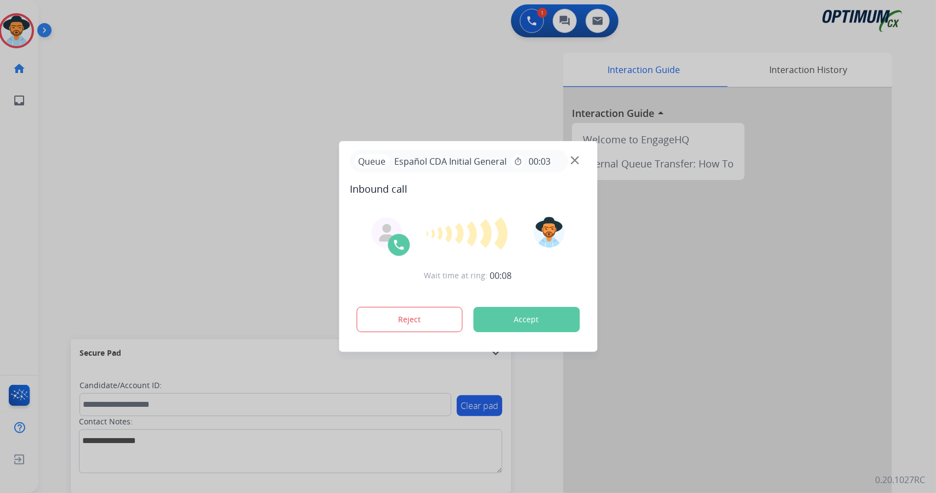
click at [88, 268] on div at bounding box center [468, 246] width 936 height 493
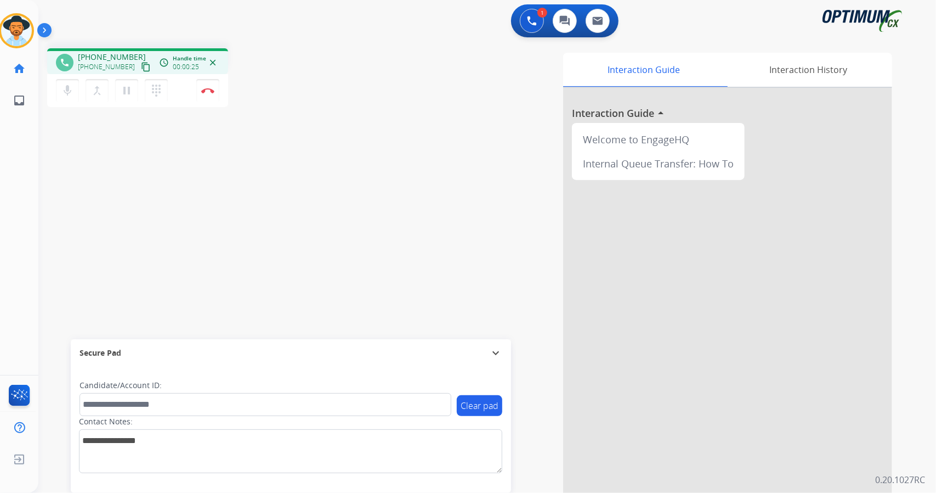
click at [110, 167] on div "phone +17868905579 +17868905579 content_copy access_time Call metrics Queue 00:…" at bounding box center [474, 269] width 872 height 458
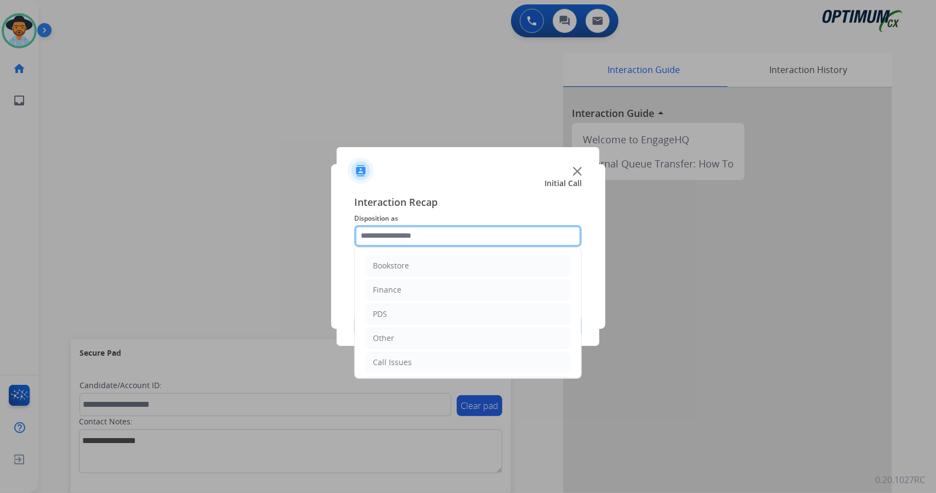
click at [392, 235] on input "text" at bounding box center [468, 236] width 228 height 22
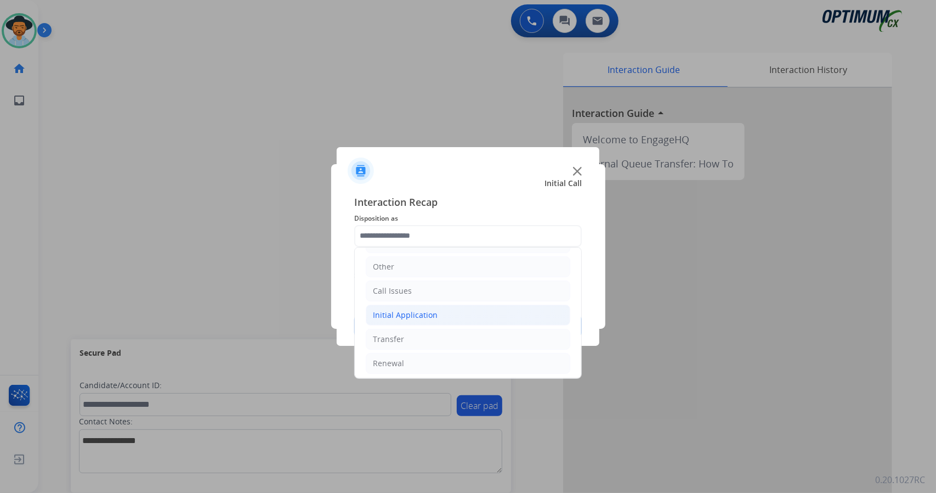
click at [460, 318] on li "Initial Application" at bounding box center [468, 314] width 205 height 21
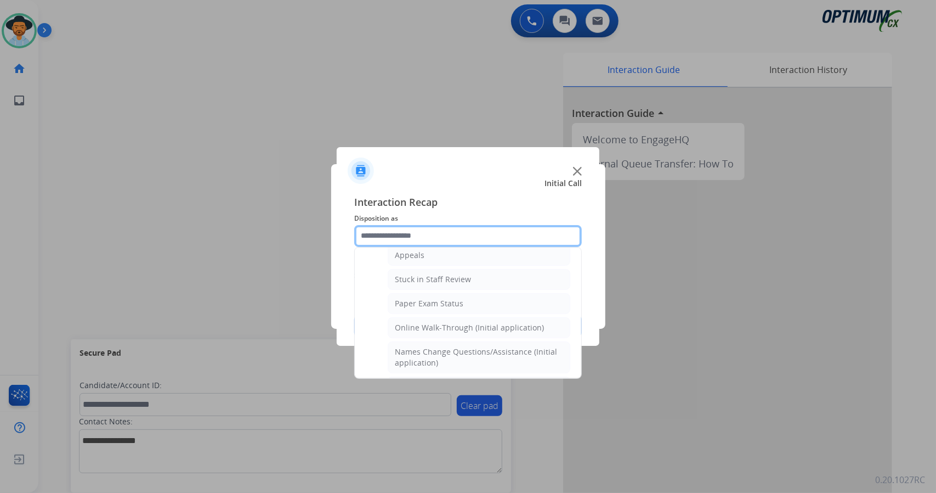
scroll to position [180, 0]
click at [460, 321] on div "Online Walk-Through (Initial application)" at bounding box center [469, 326] width 149 height 11
type input "**********"
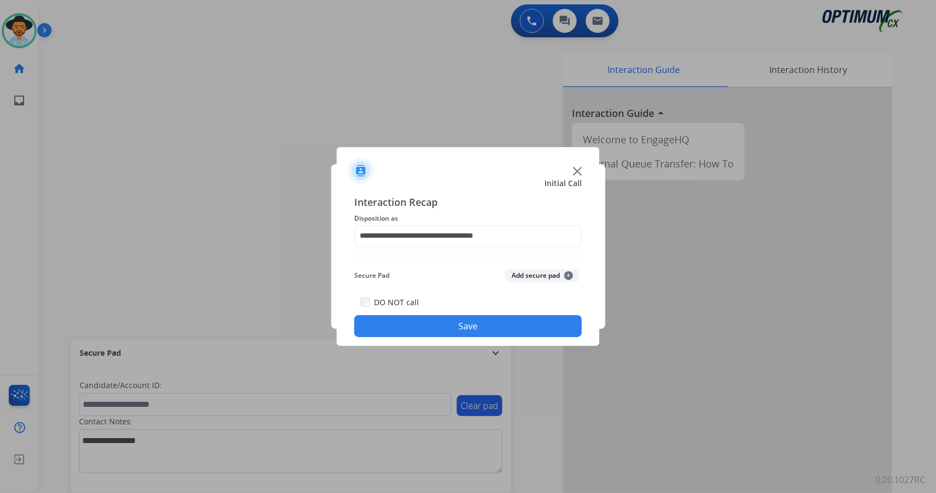
click at [467, 329] on button "Save" at bounding box center [468, 326] width 228 height 22
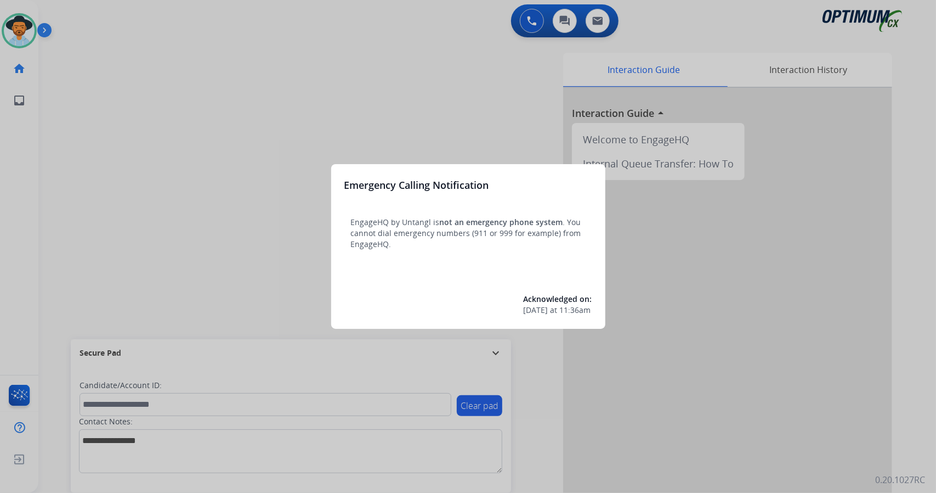
click at [151, 210] on div at bounding box center [468, 246] width 936 height 493
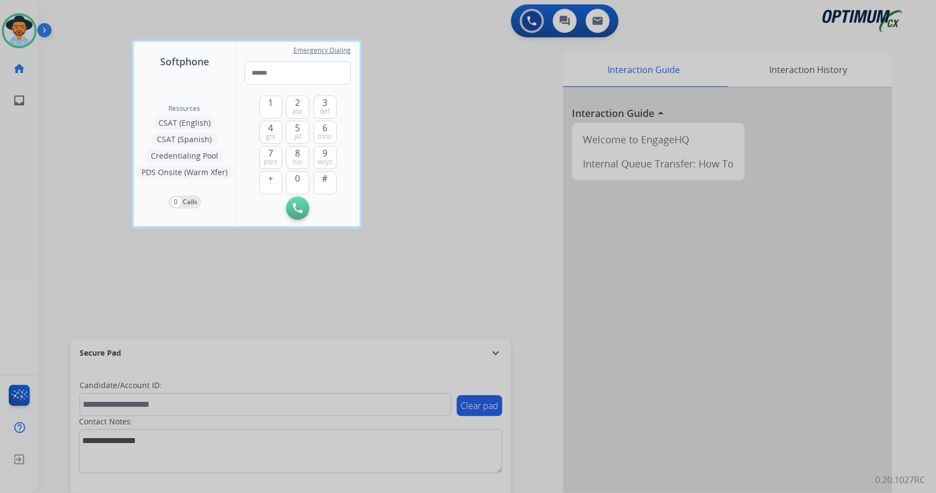
click at [103, 214] on div at bounding box center [468, 246] width 936 height 493
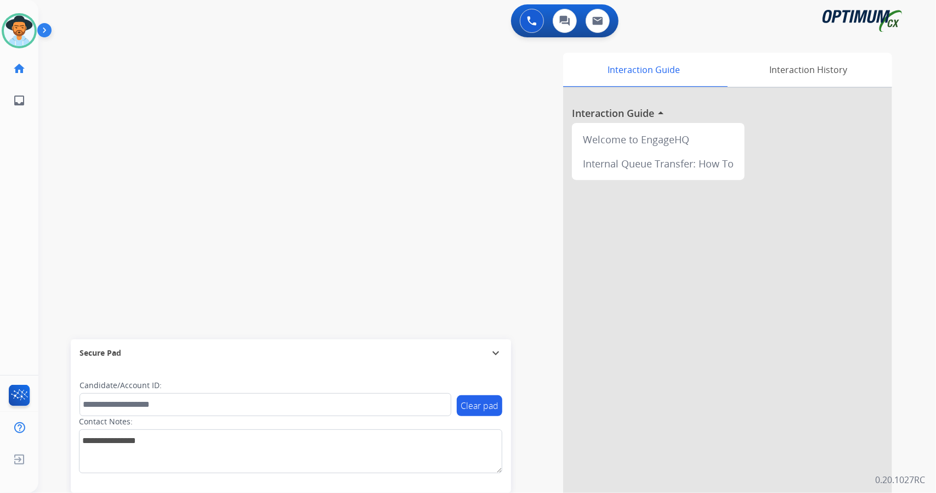
click at [97, 161] on div "swap_horiz Break voice bridge close_fullscreen Connect 3-Way Call merge_type Se…" at bounding box center [474, 269] width 872 height 458
click at [27, 35] on img at bounding box center [19, 30] width 31 height 31
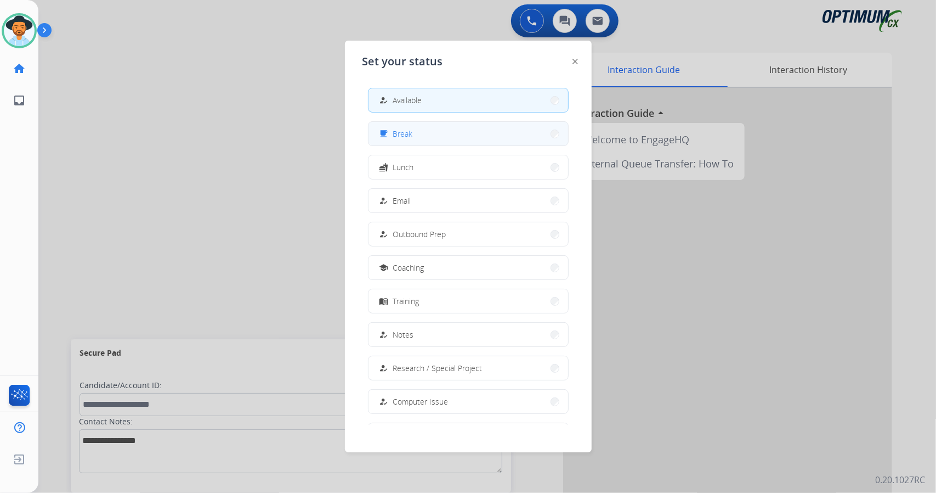
click at [499, 132] on button "free_breakfast Break" at bounding box center [469, 134] width 200 height 24
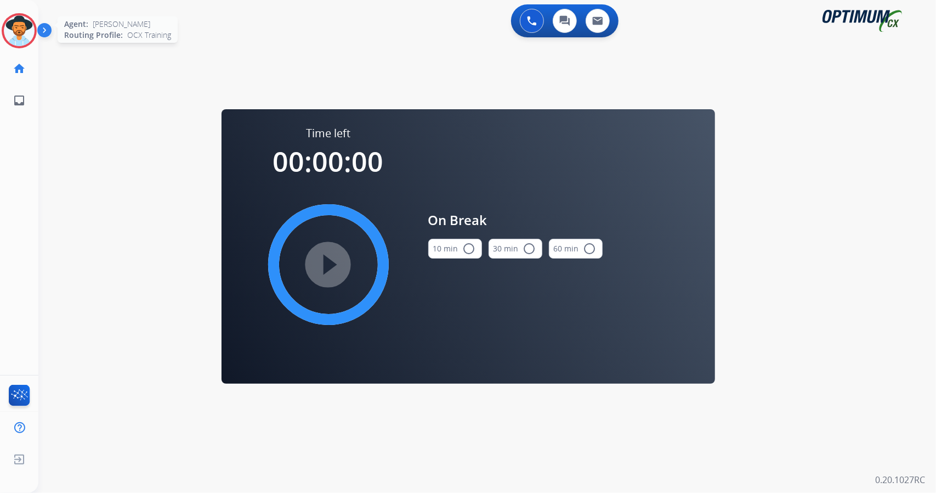
click at [20, 44] on img at bounding box center [19, 30] width 31 height 31
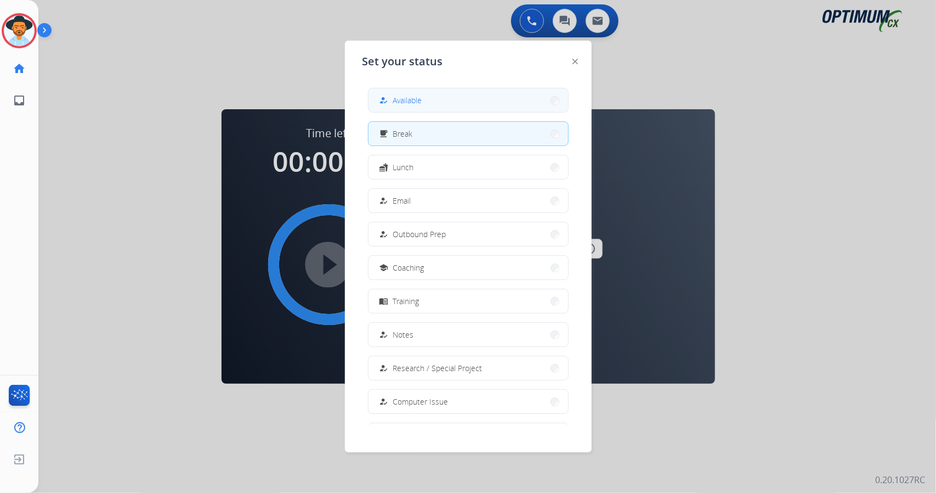
click at [400, 96] on span "Available" at bounding box center [407, 100] width 29 height 12
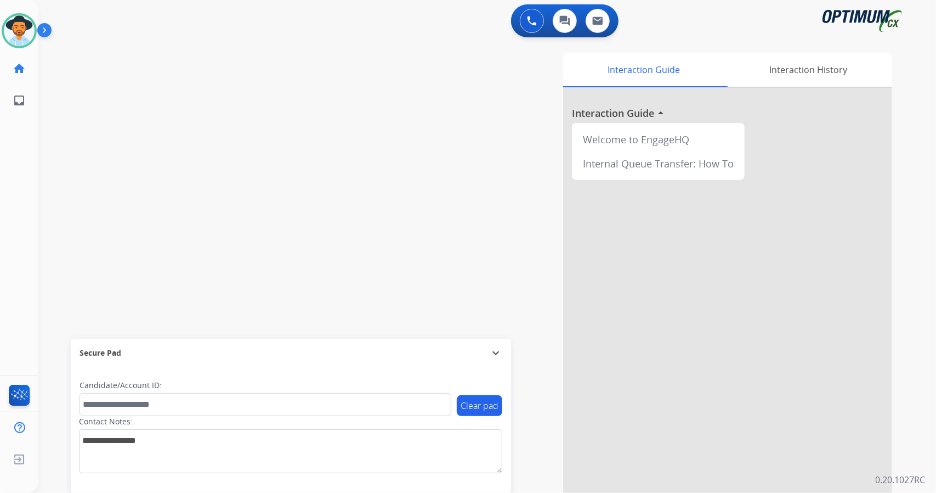
click at [126, 15] on div "0 Voice Interactions 0 Chat Interactions 0 Email Interactions" at bounding box center [481, 21] width 859 height 35
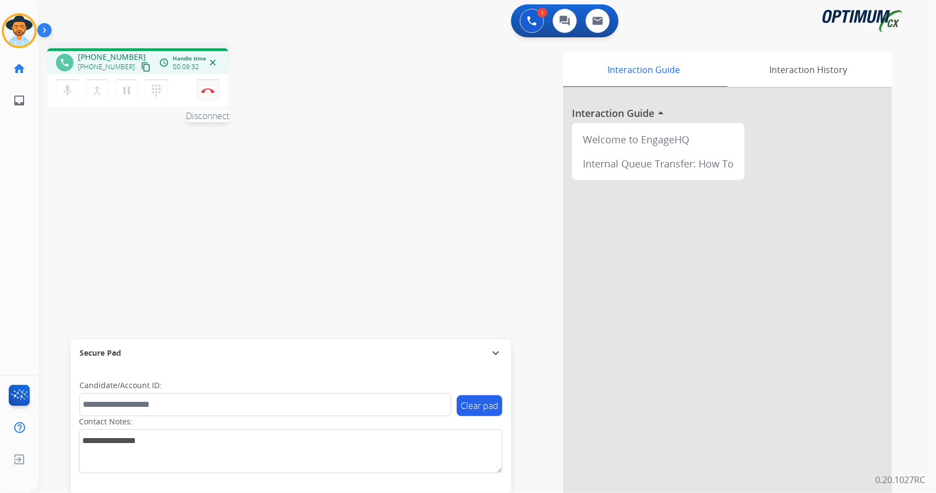
click at [213, 88] on img at bounding box center [207, 90] width 13 height 5
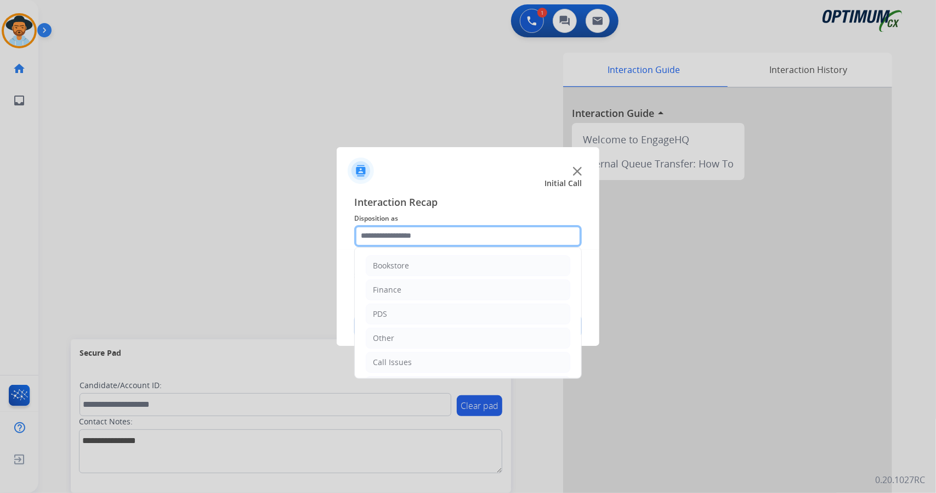
click at [512, 227] on input "text" at bounding box center [468, 236] width 228 height 22
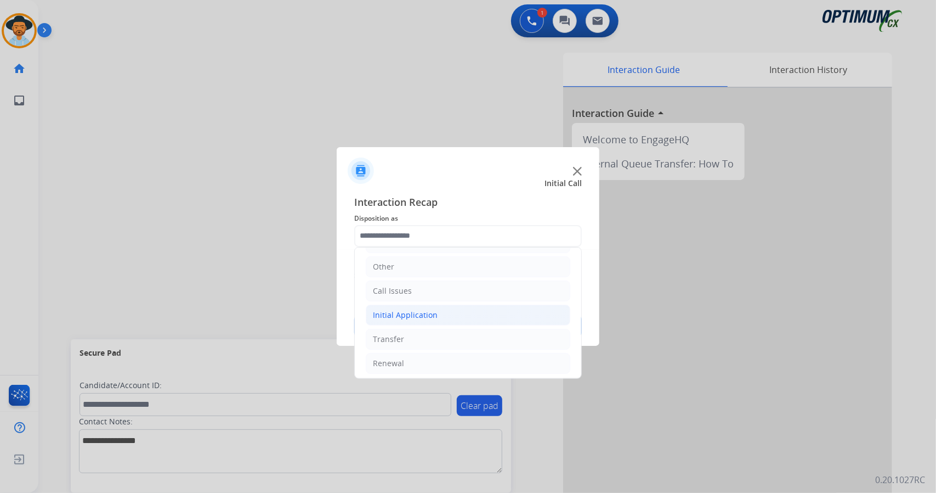
click at [473, 315] on li "Initial Application" at bounding box center [468, 314] width 205 height 21
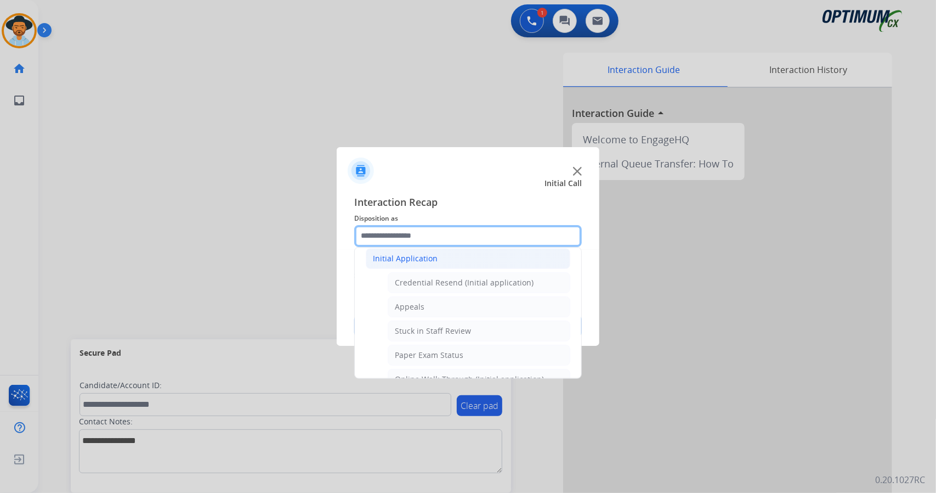
scroll to position [142, 0]
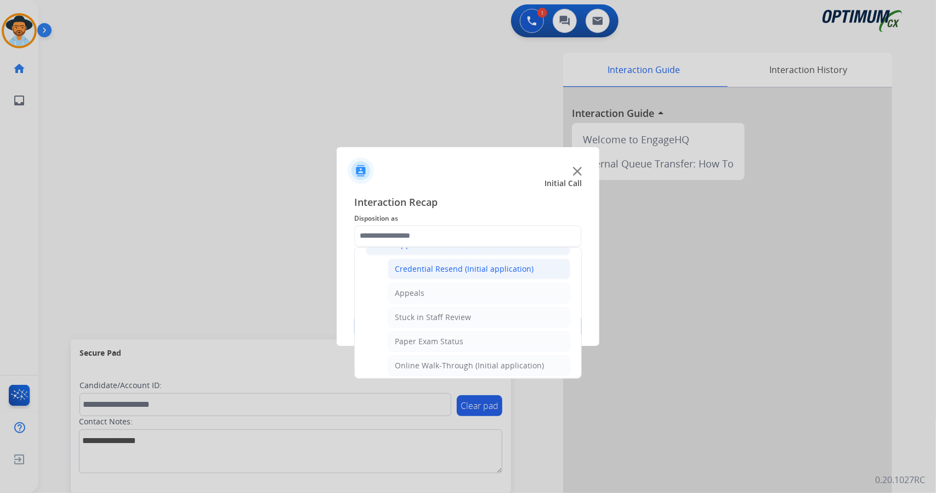
click at [465, 269] on div "Credential Resend (Initial application)" at bounding box center [464, 268] width 139 height 11
type input "**********"
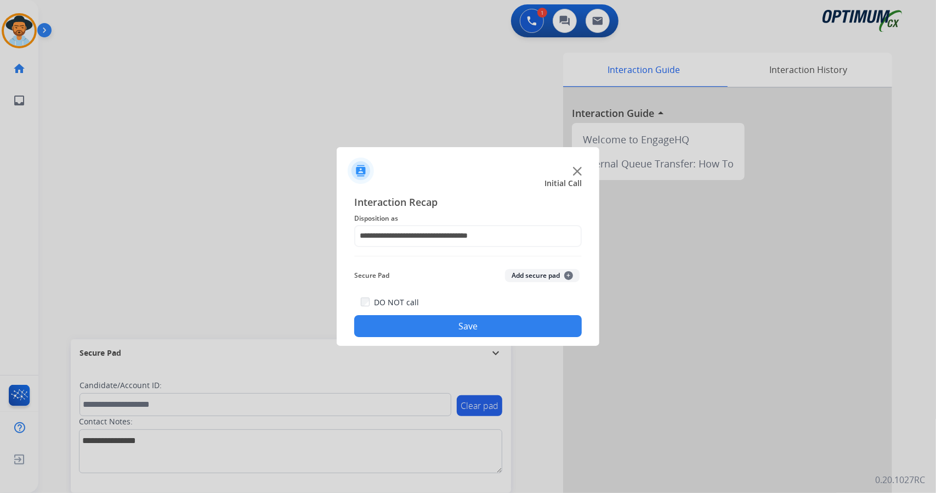
click at [460, 332] on button "Save" at bounding box center [468, 326] width 228 height 22
